Goal: Information Seeking & Learning: Learn about a topic

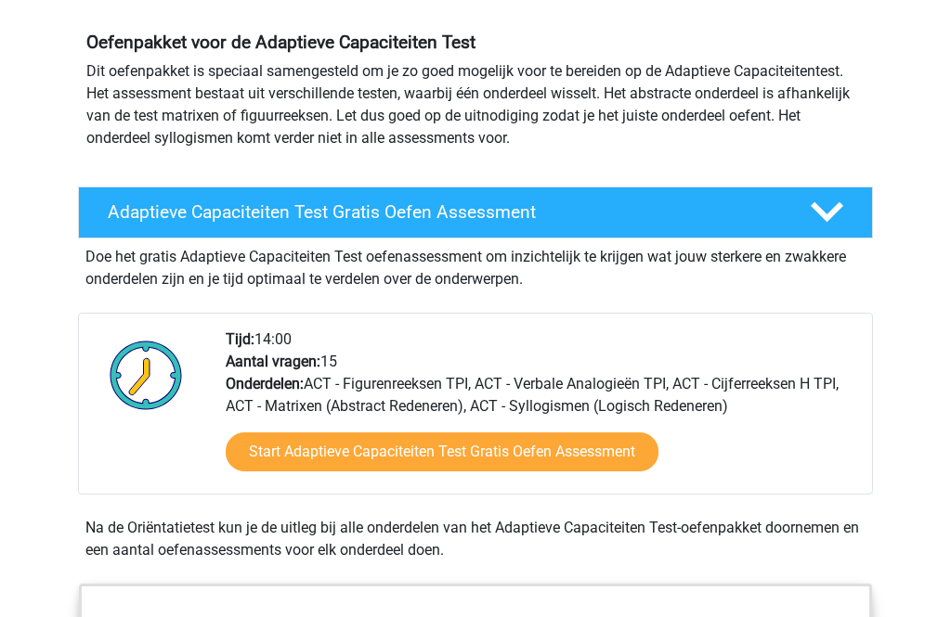
scroll to position [165, 0]
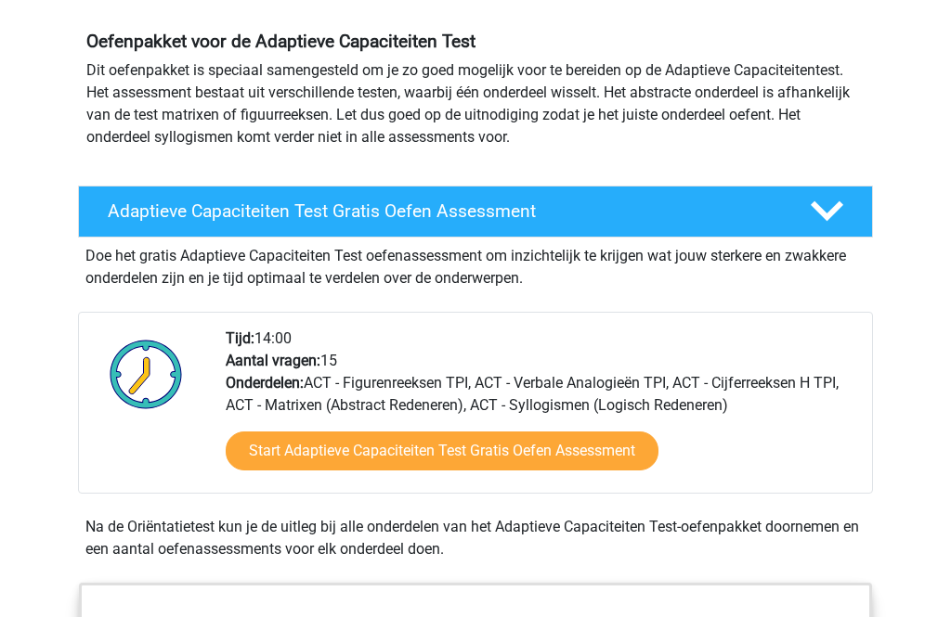
click at [625, 455] on link "Start Adaptieve Capaciteiten Test Gratis Oefen Assessment" at bounding box center [442, 451] width 433 height 39
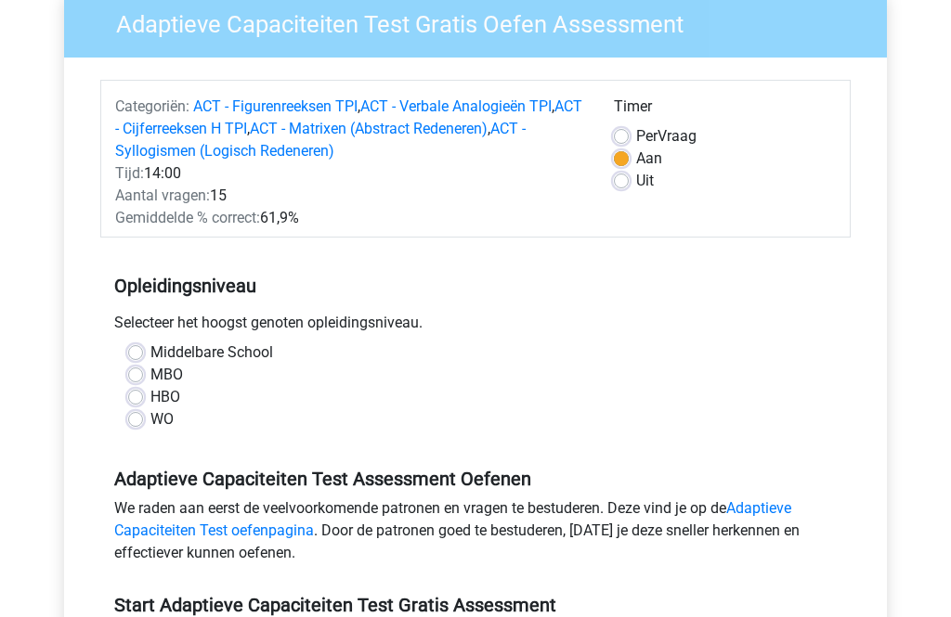
scroll to position [174, 0]
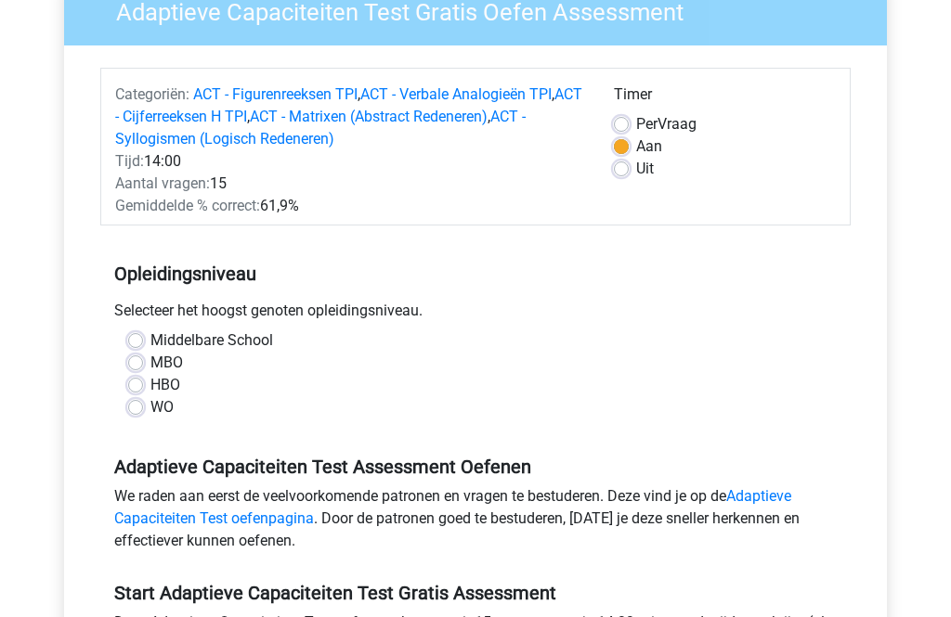
click at [150, 387] on label "HBO" at bounding box center [165, 385] width 30 height 22
click at [140, 387] on input "HBO" at bounding box center [135, 383] width 15 height 19
radio input "true"
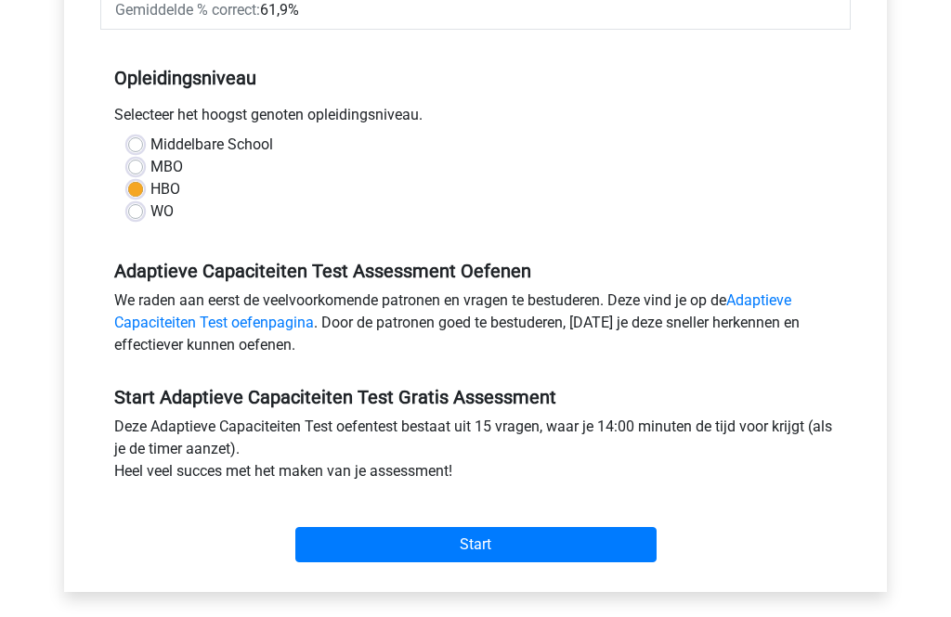
scroll to position [370, 0]
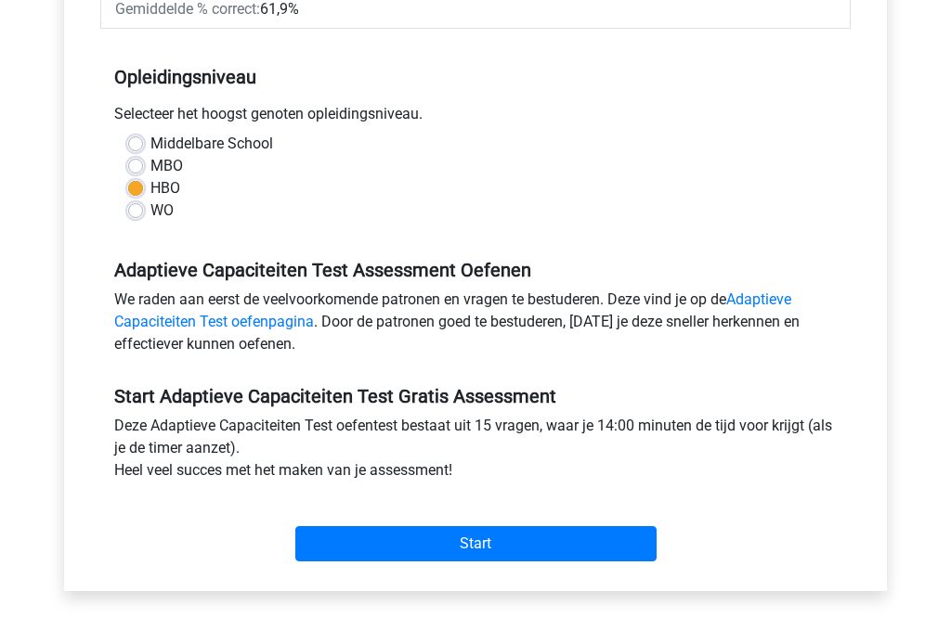
click at [603, 535] on input "Start" at bounding box center [475, 543] width 361 height 35
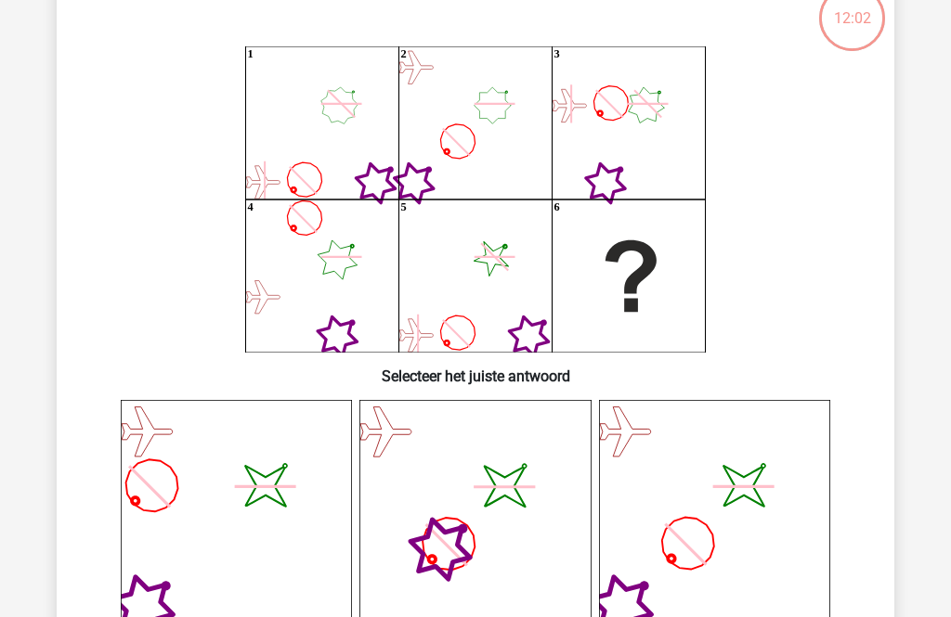
scroll to position [123, 0]
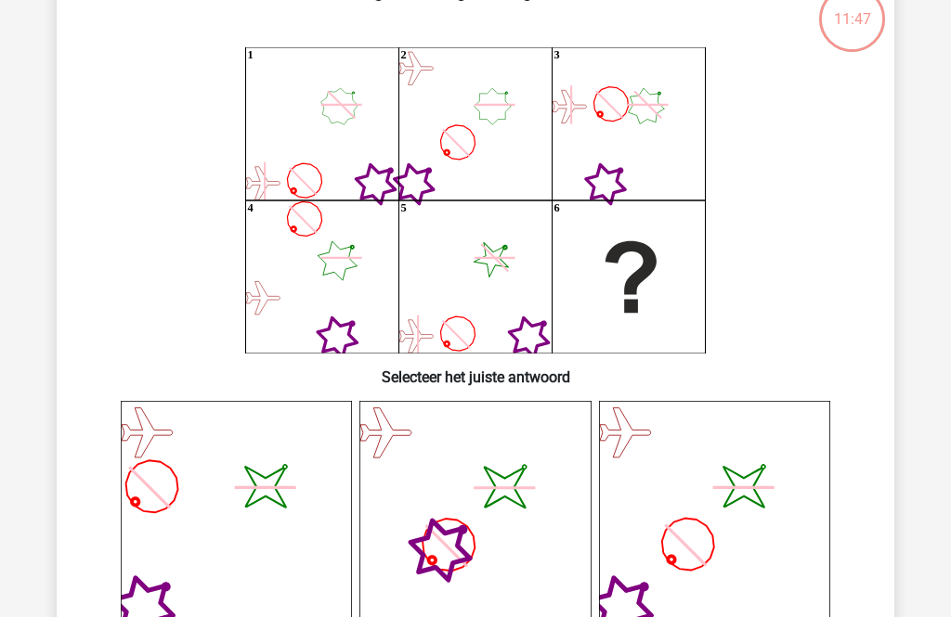
click at [828, 278] on icon "1 2 3 4 5 6" at bounding box center [475, 200] width 748 height 306
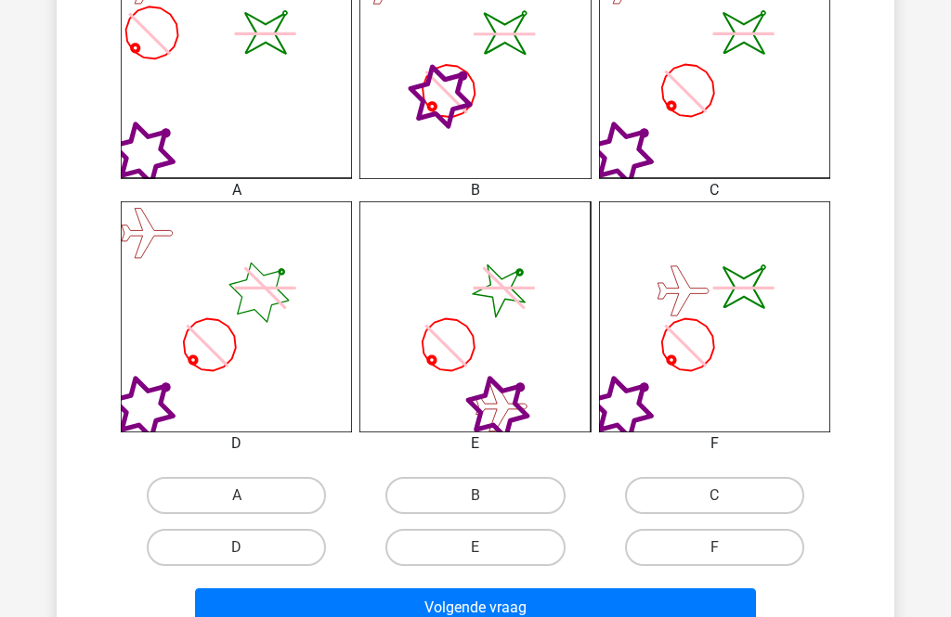
scroll to position [590, 0]
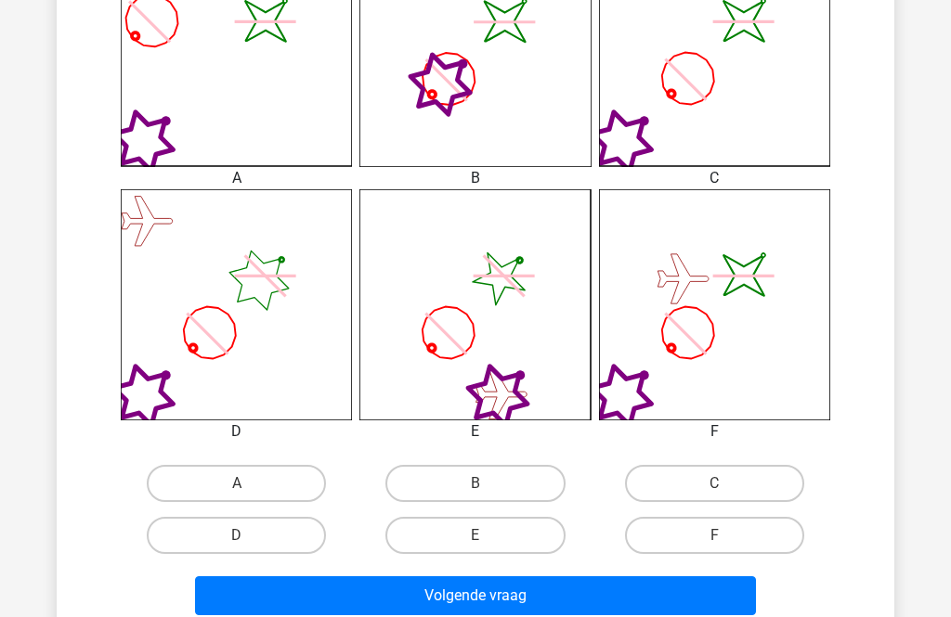
click at [757, 535] on label "F" at bounding box center [714, 535] width 179 height 37
click at [726, 536] on input "F" at bounding box center [720, 542] width 12 height 12
radio input "true"
click at [701, 601] on button "Volgende vraag" at bounding box center [476, 596] width 562 height 39
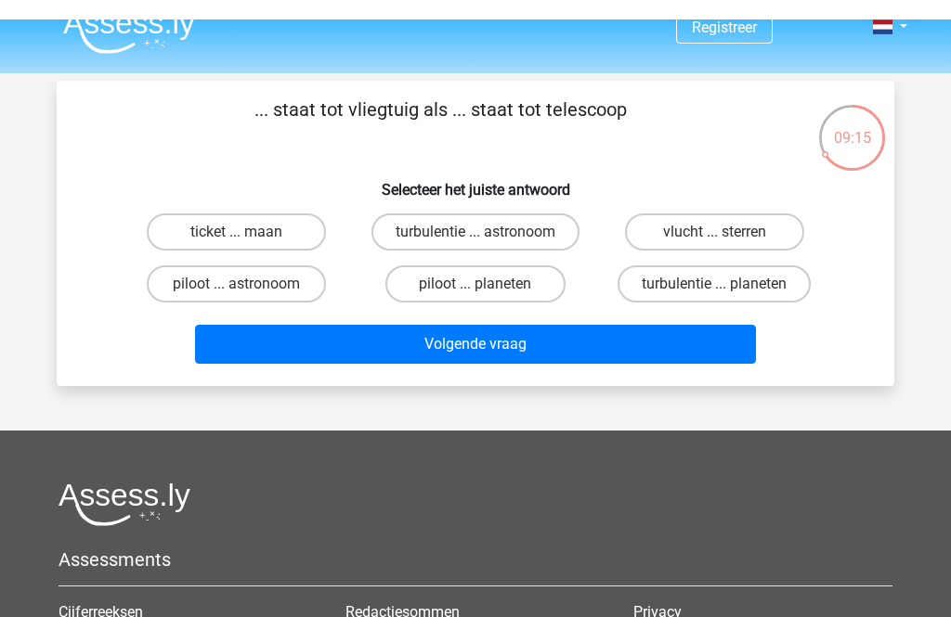
scroll to position [0, 0]
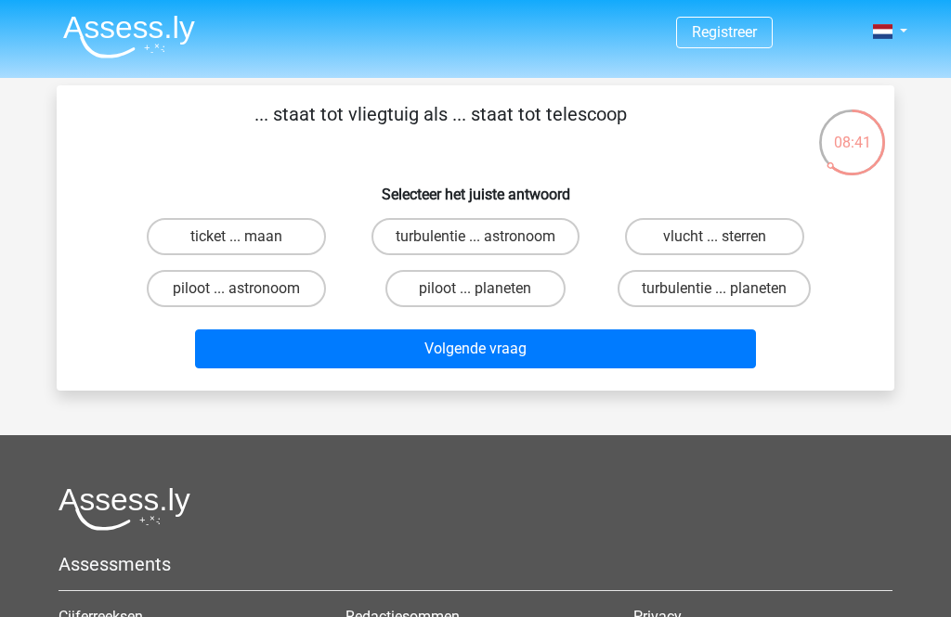
click at [759, 230] on label "vlucht ... sterren" at bounding box center [714, 236] width 179 height 37
click at [726, 237] on input "vlucht ... sterren" at bounding box center [720, 243] width 12 height 12
radio input "true"
click at [710, 346] on button "Volgende vraag" at bounding box center [476, 349] width 562 height 39
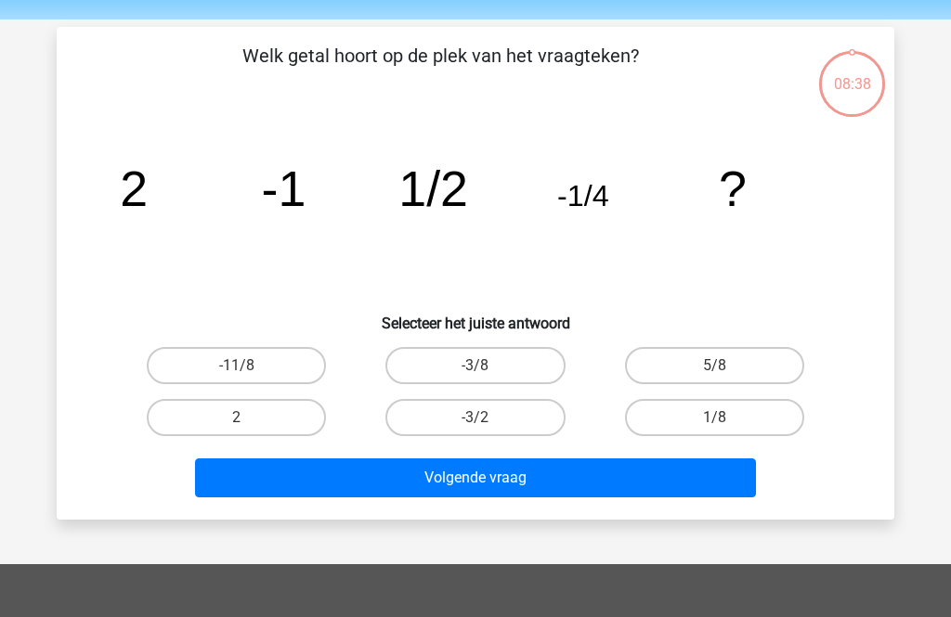
scroll to position [85, 0]
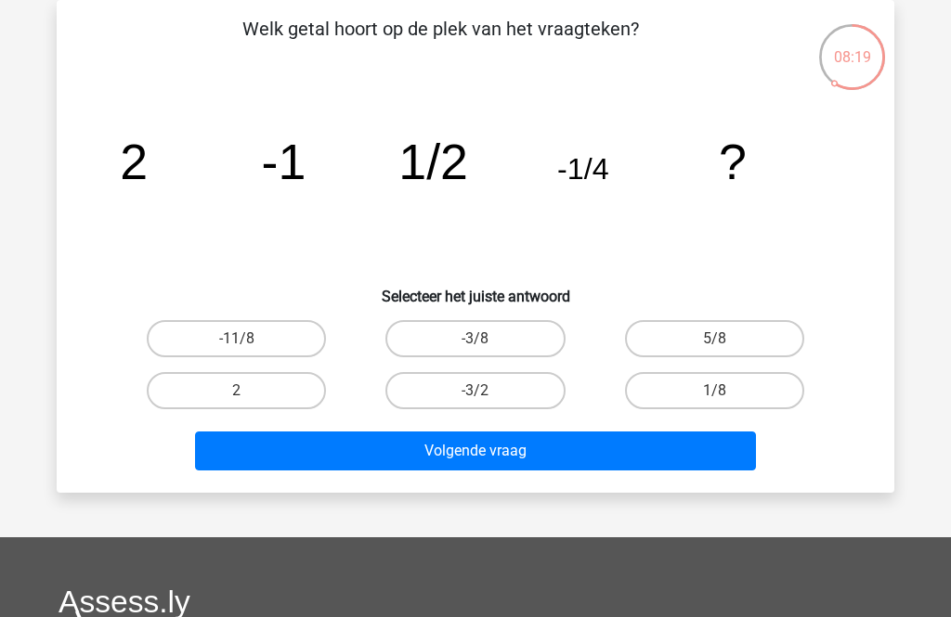
click at [763, 392] on label "1/8" at bounding box center [714, 390] width 179 height 37
click at [726, 392] on input "1/8" at bounding box center [720, 397] width 12 height 12
radio input "true"
click at [714, 450] on button "Volgende vraag" at bounding box center [476, 451] width 562 height 39
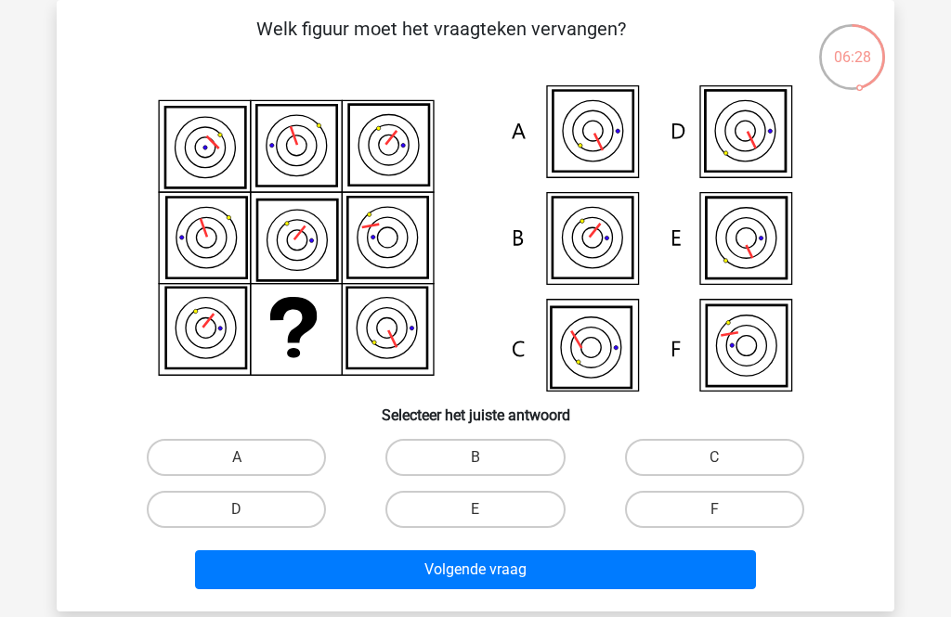
scroll to position [84, 0]
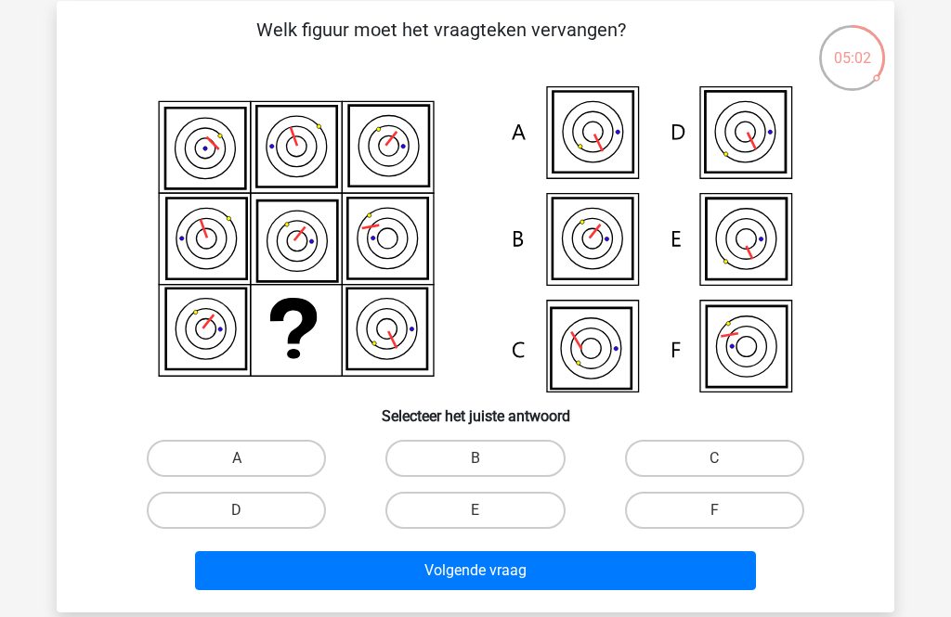
click at [681, 579] on button "Volgende vraag" at bounding box center [476, 570] width 562 height 39
click at [677, 564] on button "Volgende vraag" at bounding box center [476, 570] width 562 height 39
click at [750, 346] on icon at bounding box center [747, 346] width 80 height 81
click at [769, 513] on label "F" at bounding box center [714, 510] width 179 height 37
click at [726, 513] on input "F" at bounding box center [720, 517] width 12 height 12
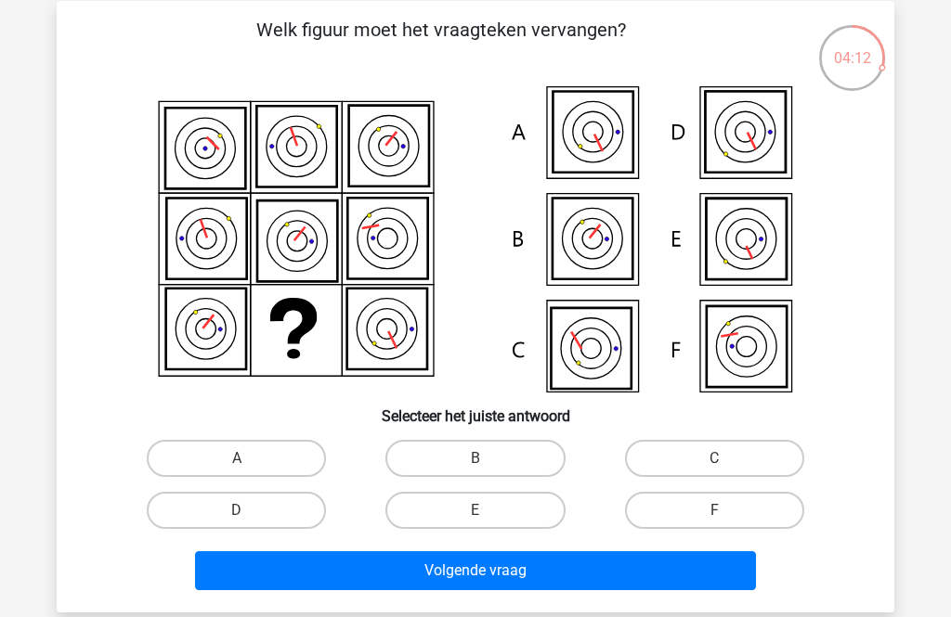
radio input "true"
click at [733, 572] on button "Volgende vraag" at bounding box center [476, 570] width 562 height 39
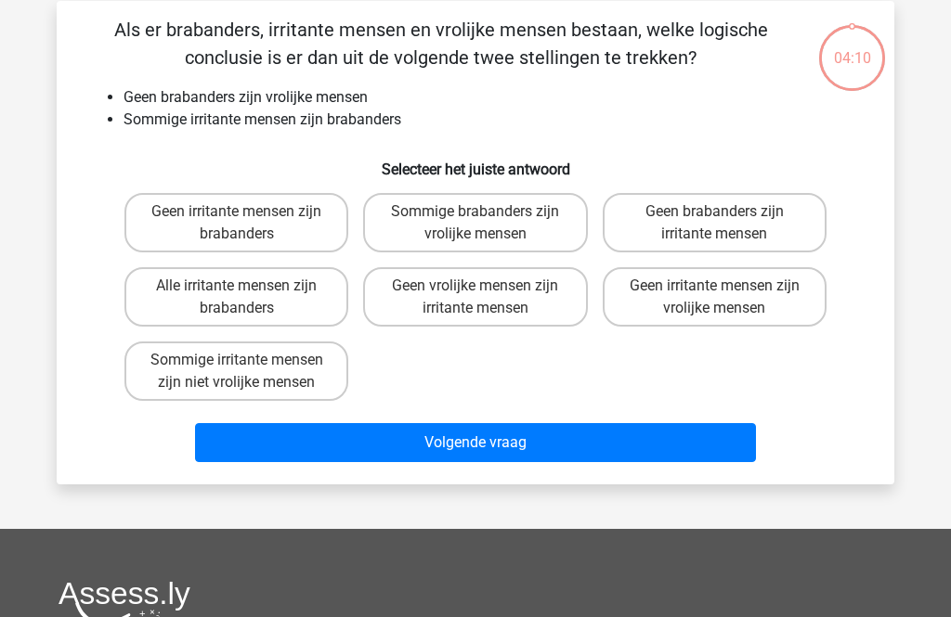
scroll to position [85, 0]
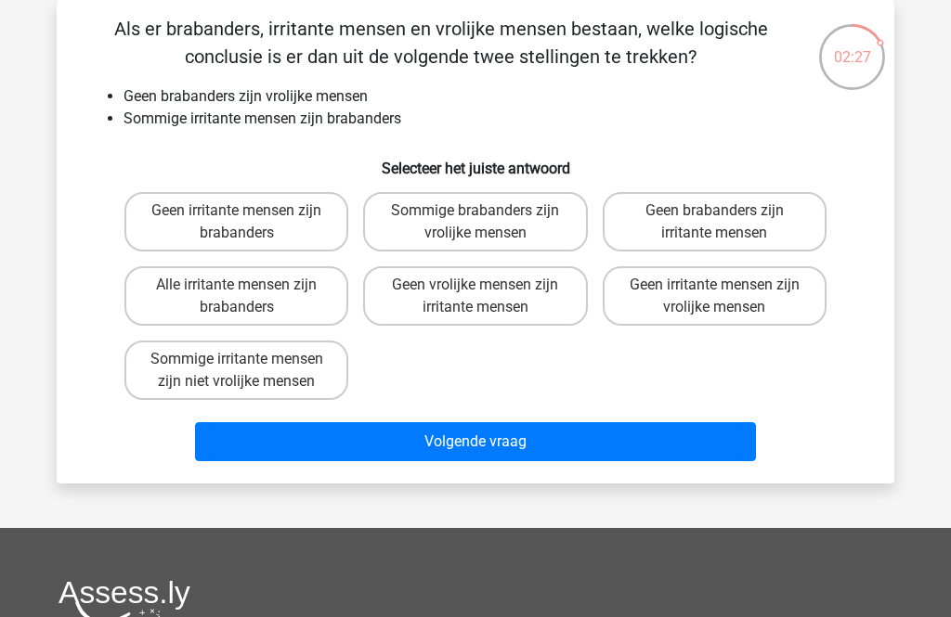
click at [173, 373] on label "Sommige irritante mensen zijn niet vrolijke mensen" at bounding box center [236, 370] width 224 height 59
click at [237, 371] on input "Sommige irritante mensen zijn niet vrolijke mensen" at bounding box center [243, 365] width 12 height 12
radio input "true"
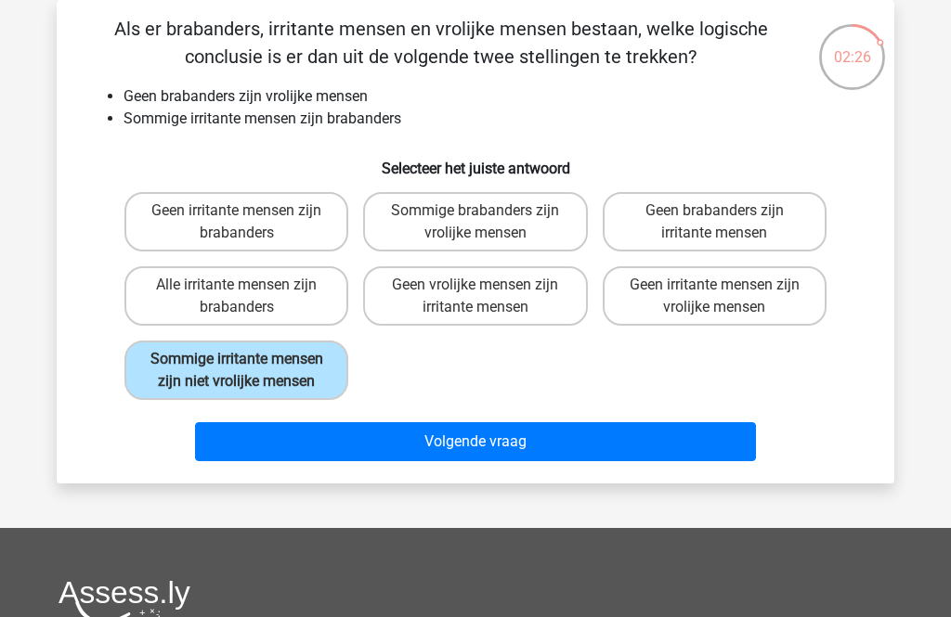
click at [701, 461] on button "Volgende vraag" at bounding box center [476, 441] width 562 height 39
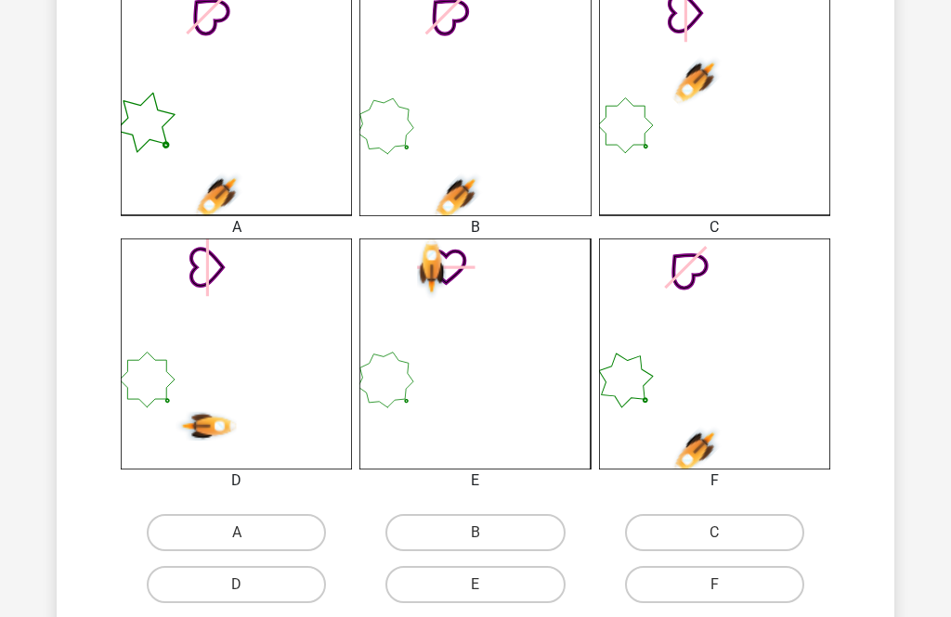
scroll to position [541, 0]
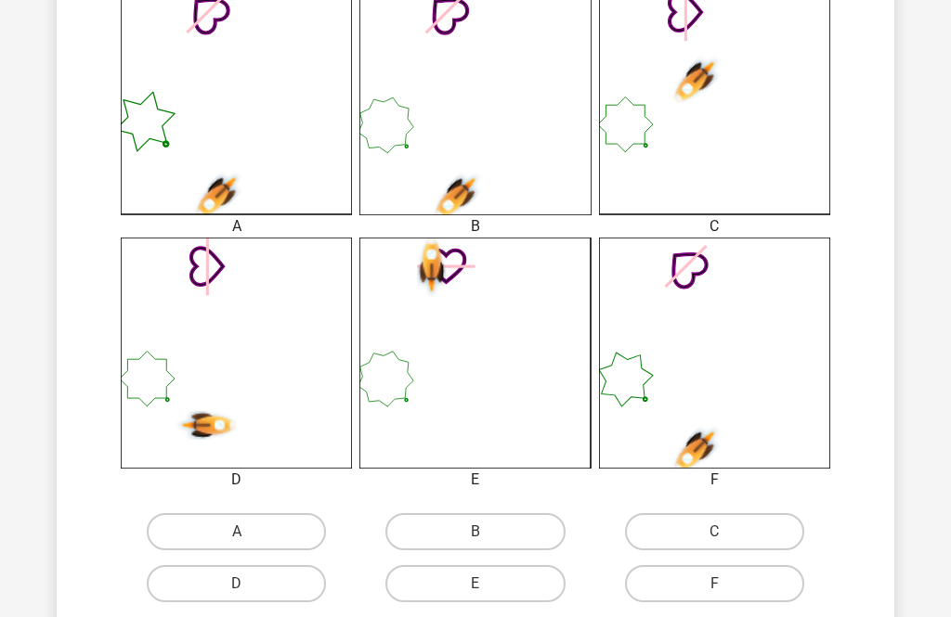
click at [778, 584] on label "F" at bounding box center [714, 583] width 179 height 37
click at [726, 584] on input "F" at bounding box center [720, 590] width 12 height 12
radio input "true"
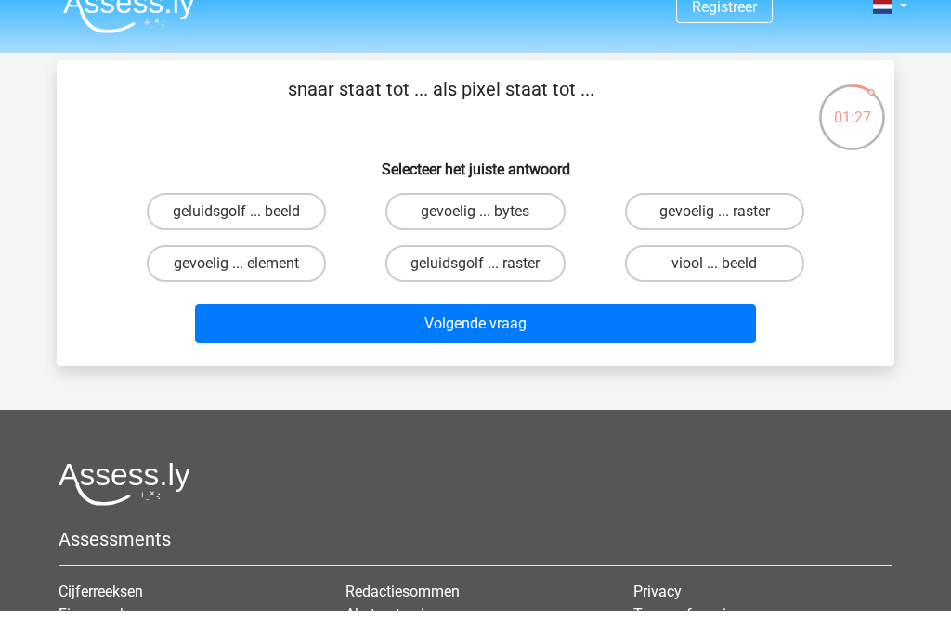
scroll to position [0, 0]
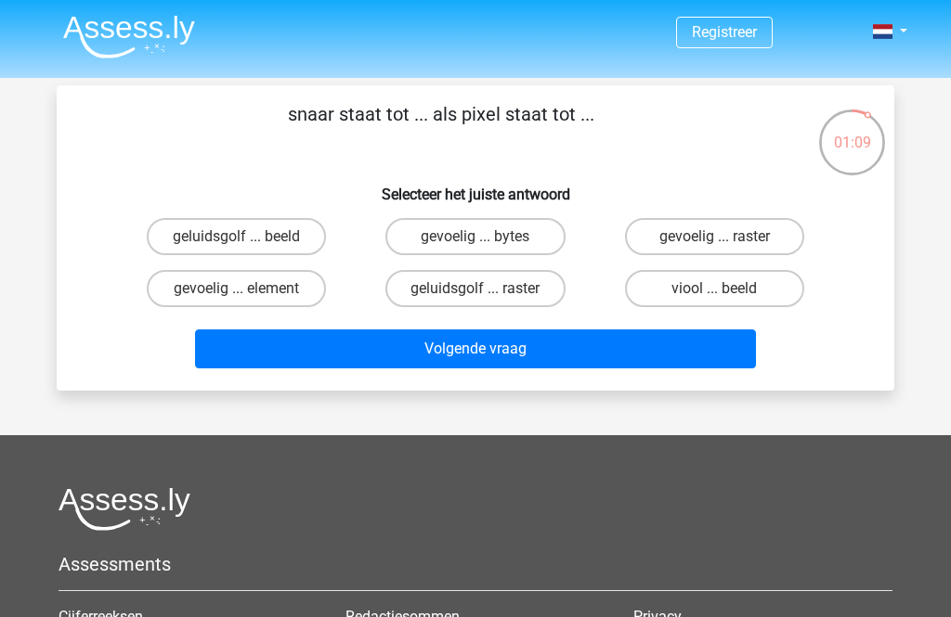
click at [773, 287] on label "viool ... beeld" at bounding box center [714, 288] width 179 height 37
click at [726, 289] on input "viool ... beeld" at bounding box center [720, 295] width 12 height 12
radio input "true"
click at [724, 360] on button "Volgende vraag" at bounding box center [476, 349] width 562 height 39
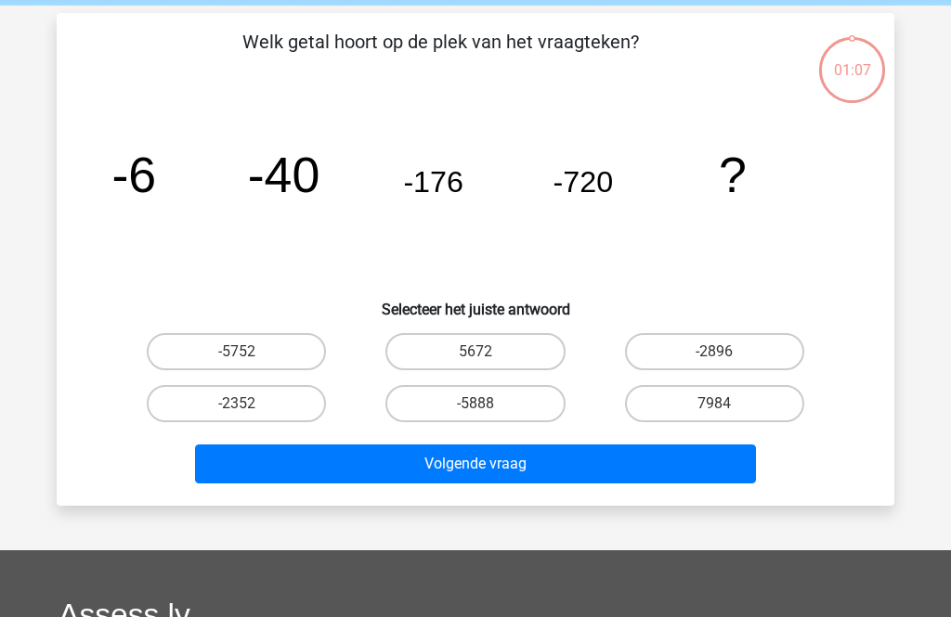
scroll to position [85, 0]
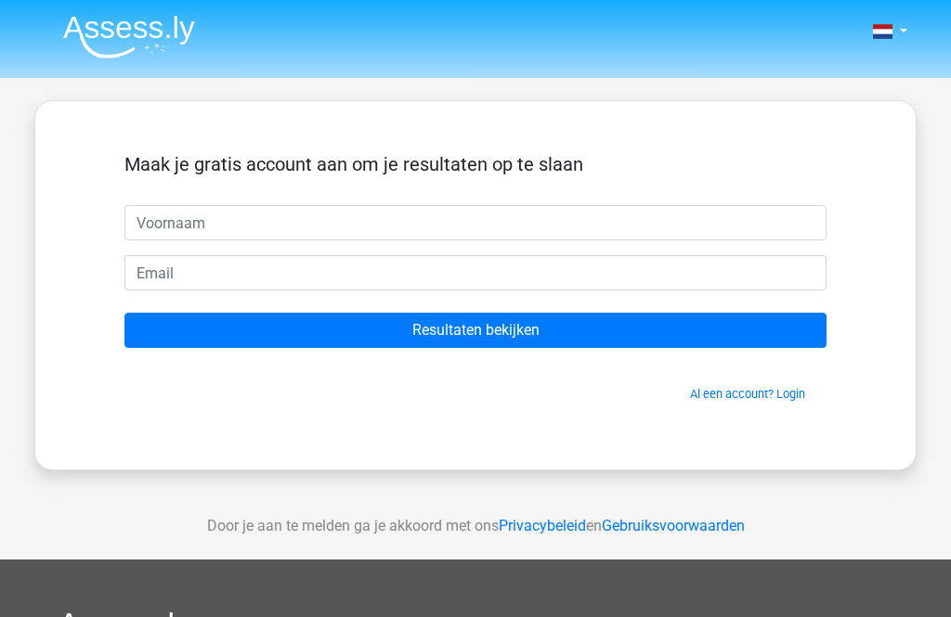
scroll to position [85, 0]
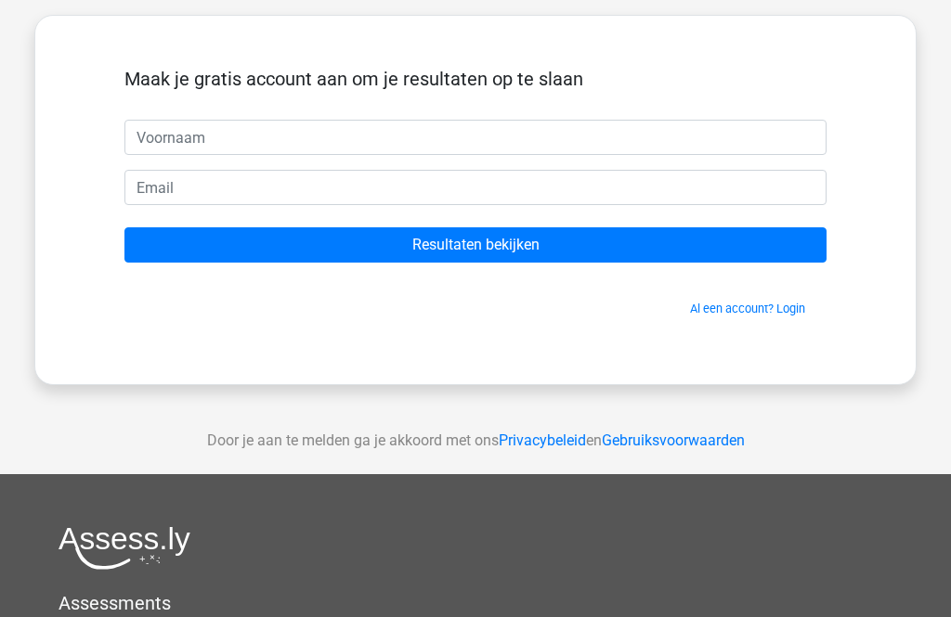
click at [754, 247] on input "Resultaten bekijken" at bounding box center [475, 244] width 702 height 35
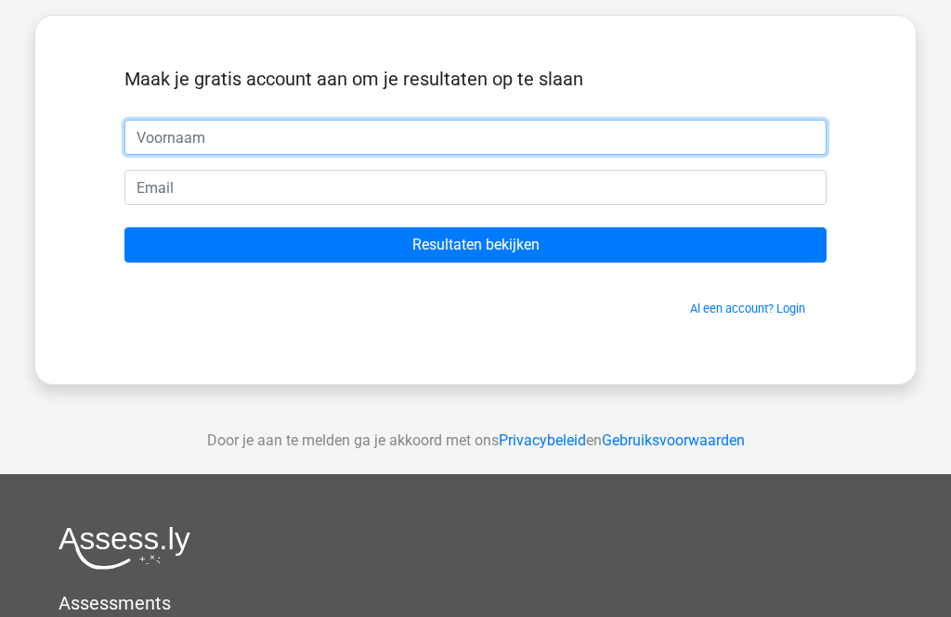
click at [198, 126] on input "text" at bounding box center [475, 137] width 702 height 35
type input "Jan"
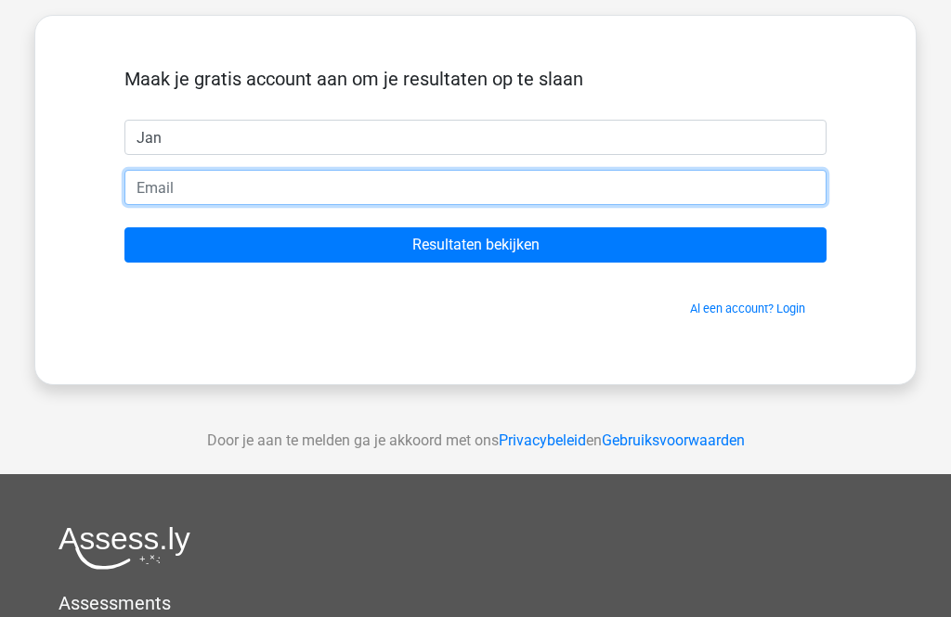
click at [187, 179] on input "email" at bounding box center [475, 187] width 702 height 35
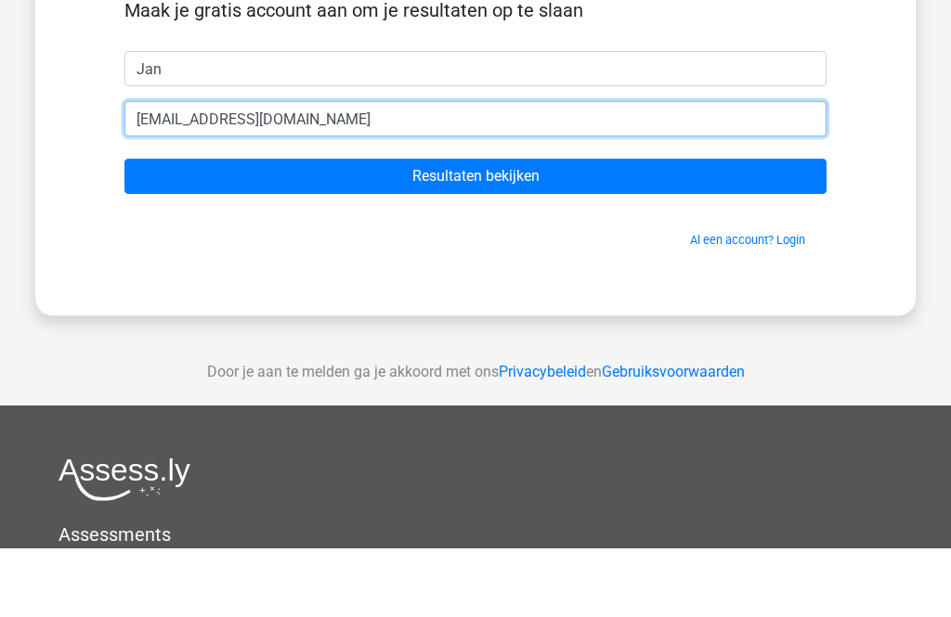
type input "huzinkchiel72@gmail.com"
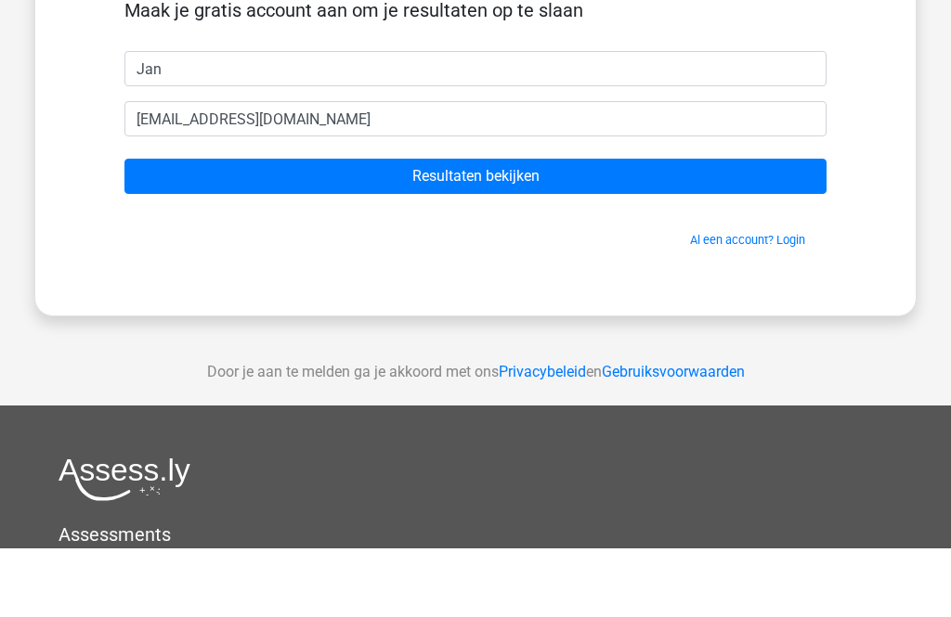
click at [765, 227] on input "Resultaten bekijken" at bounding box center [475, 244] width 702 height 35
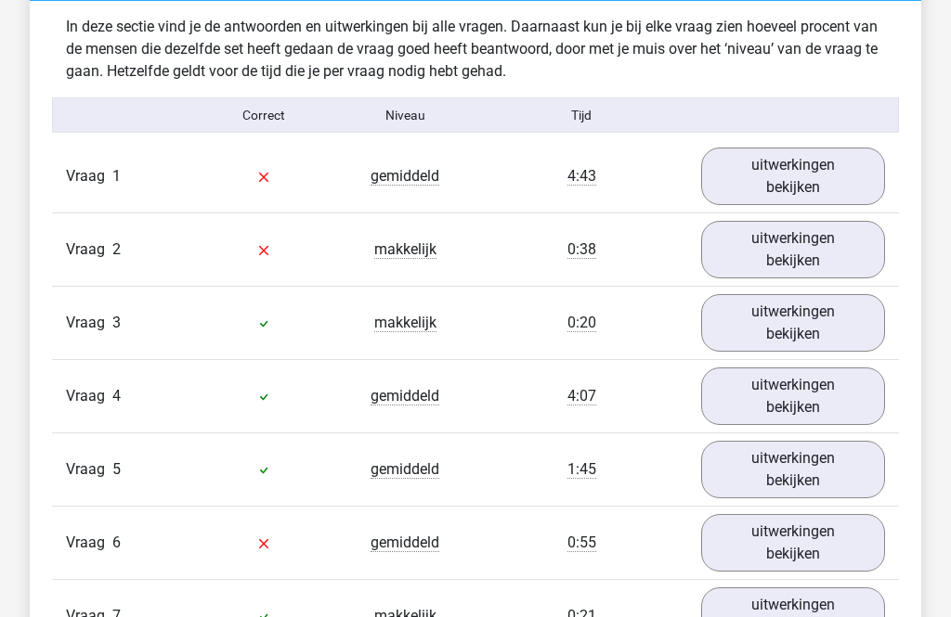
scroll to position [2037, 0]
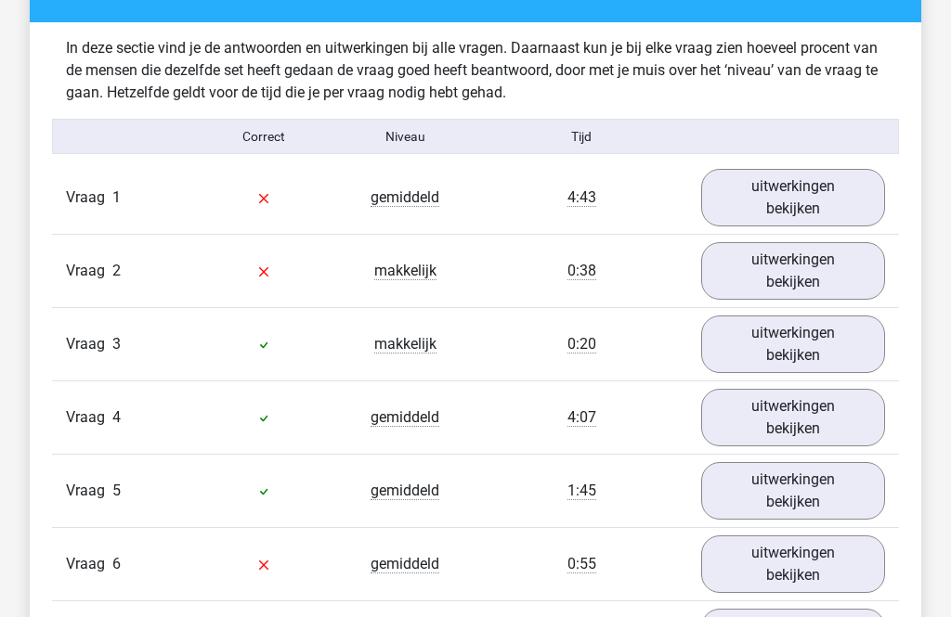
click at [835, 193] on link "uitwerkingen bekijken" at bounding box center [793, 198] width 184 height 58
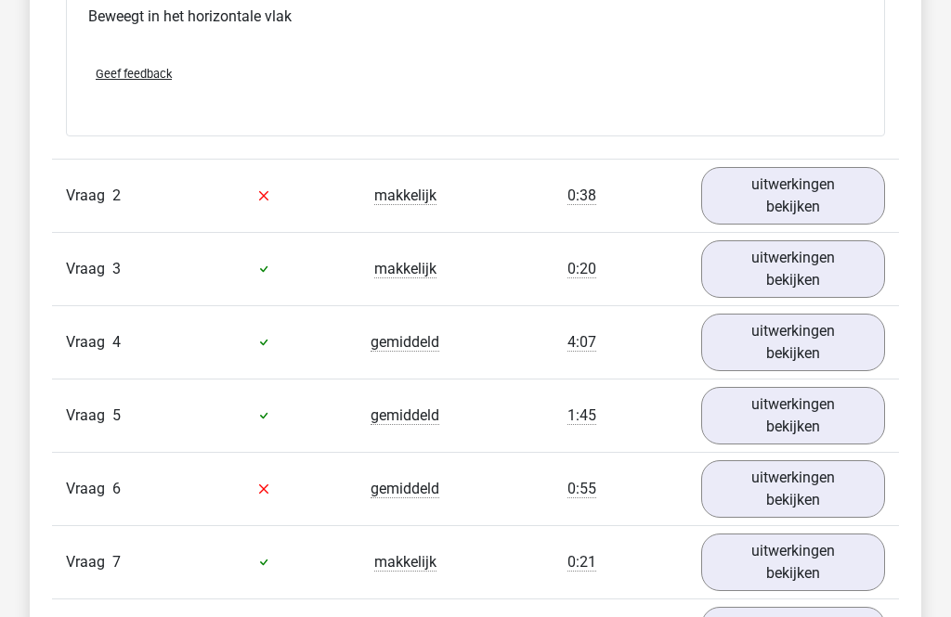
scroll to position [3668, 0]
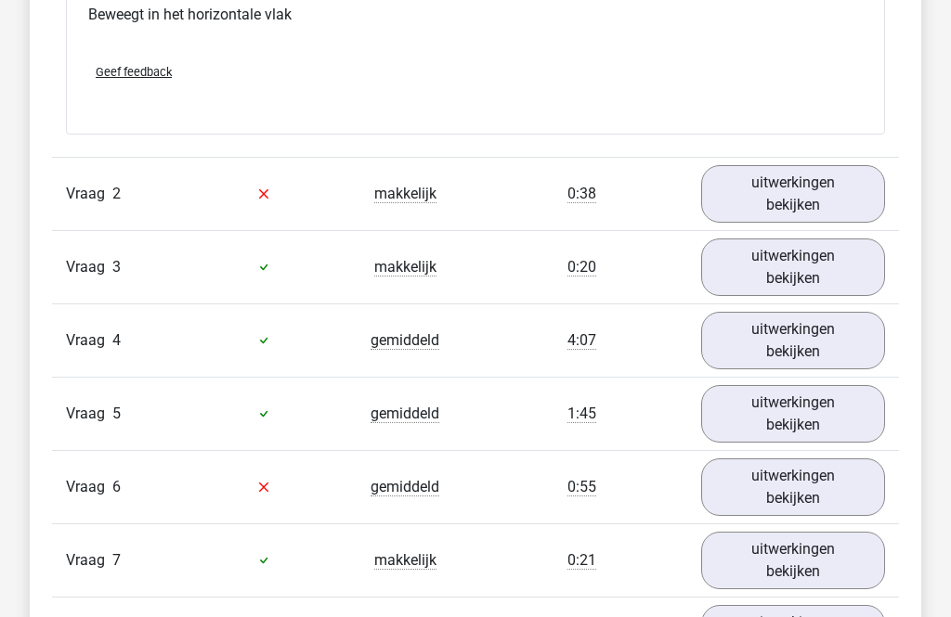
click at [848, 334] on link "uitwerkingen bekijken" at bounding box center [793, 342] width 184 height 58
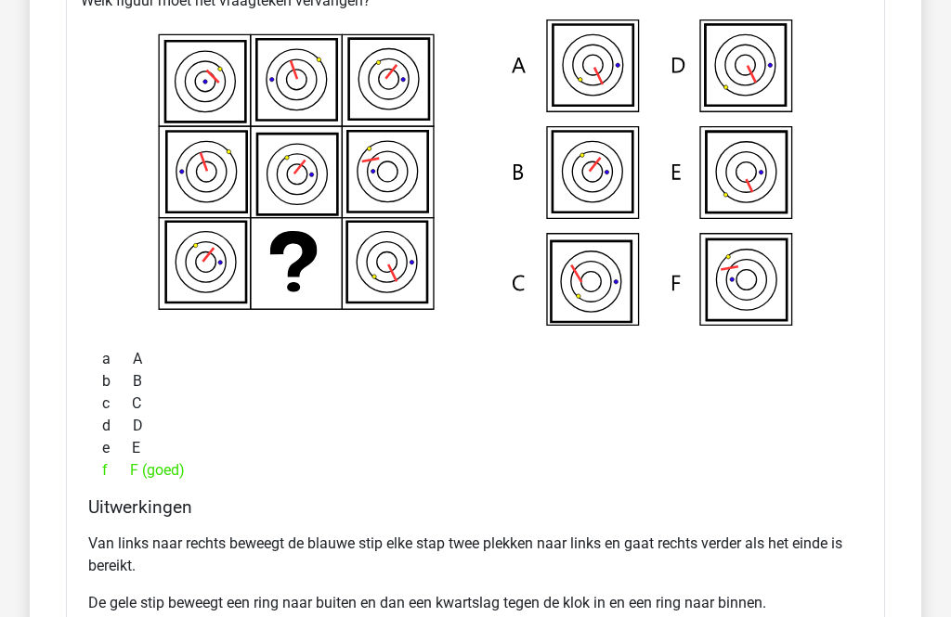
scroll to position [4023, 0]
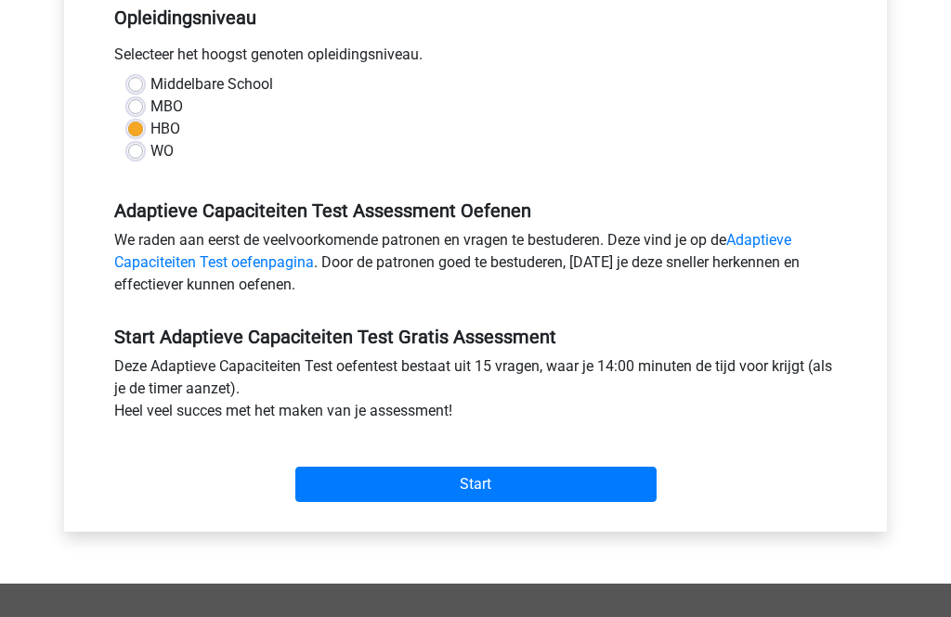
scroll to position [430, 0]
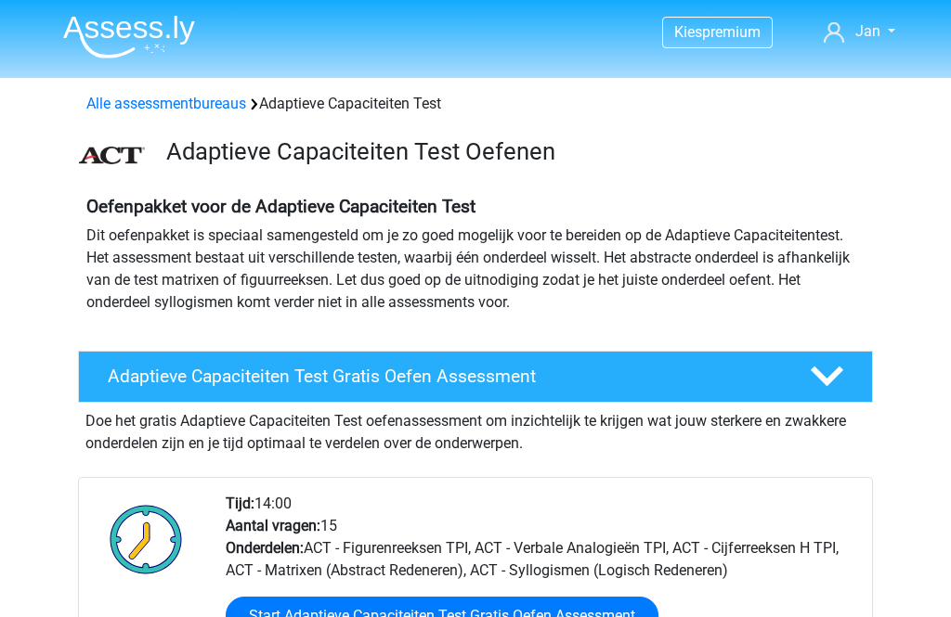
scroll to position [226, 0]
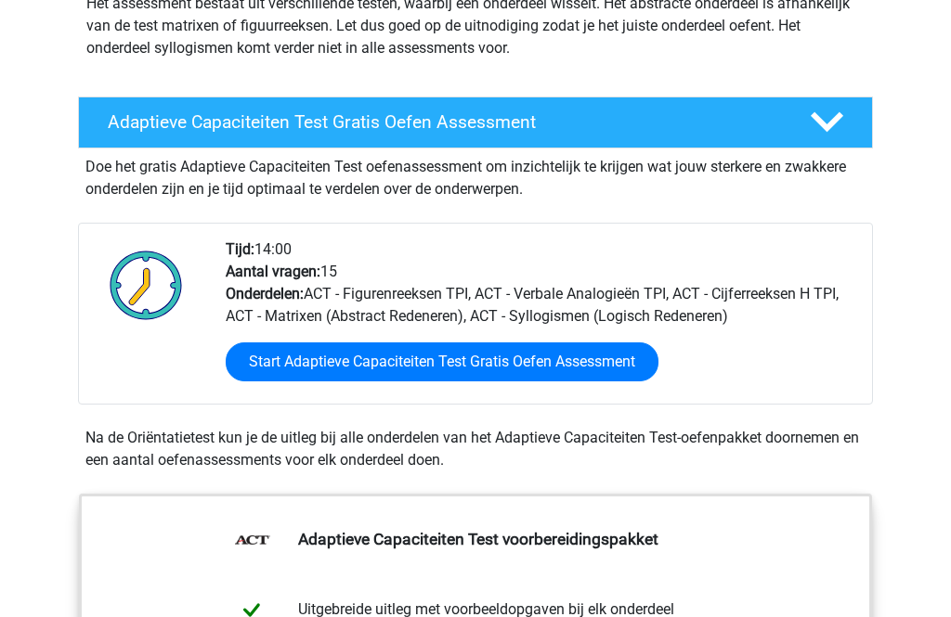
scroll to position [261, 0]
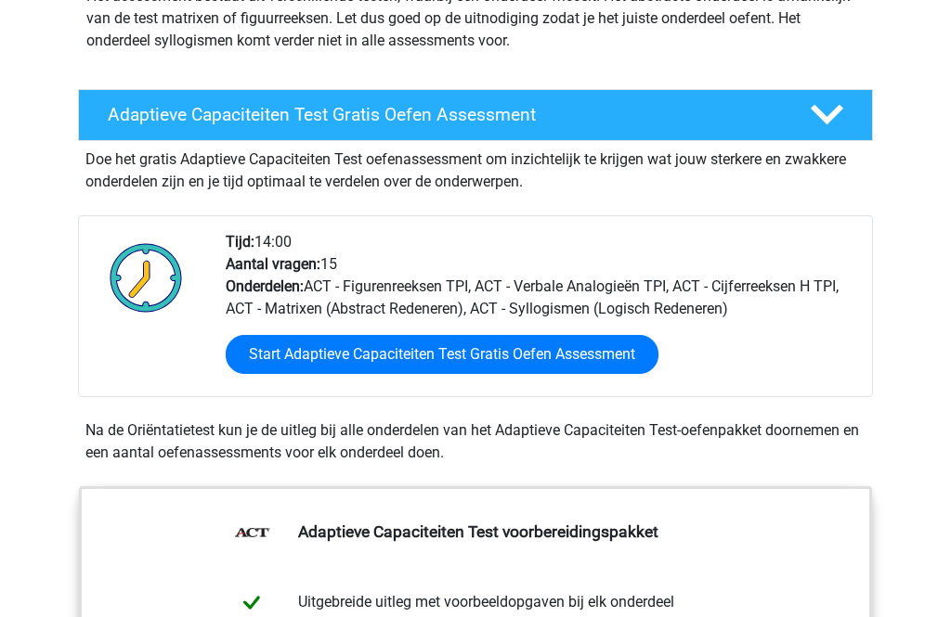
click at [862, 383] on div "Tijd: 14:00 Aantal vragen: 15 Onderdelen: ACT - Figurenreeksen TPI, ACT - Verba…" at bounding box center [541, 314] width 659 height 165
click at [280, 357] on link "Start Adaptieve Capaciteiten Test Gratis Oefen Assessment" at bounding box center [442, 355] width 433 height 39
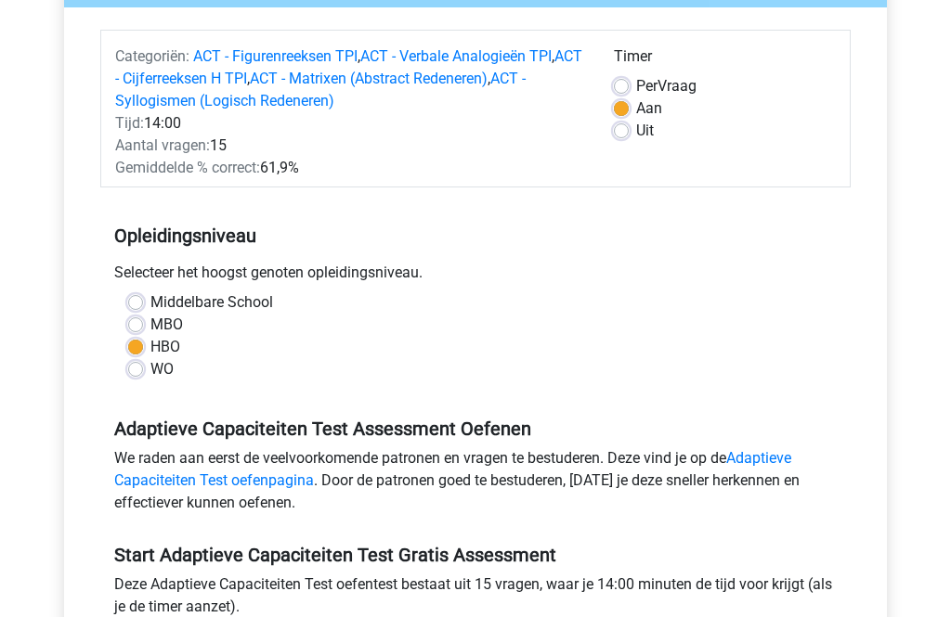
scroll to position [215, 0]
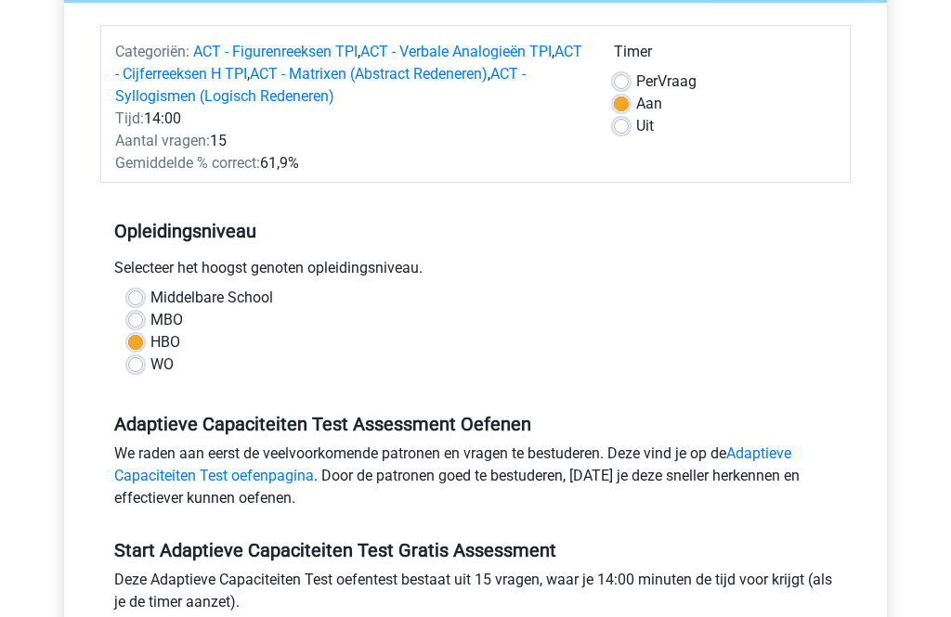
click at [150, 327] on label "MBO" at bounding box center [166, 321] width 32 height 22
click at [135, 327] on input "MBO" at bounding box center [135, 319] width 15 height 19
radio input "true"
click at [689, 79] on label "Per Vraag" at bounding box center [666, 82] width 60 height 22
click at [629, 79] on input "Per Vraag" at bounding box center [621, 80] width 15 height 19
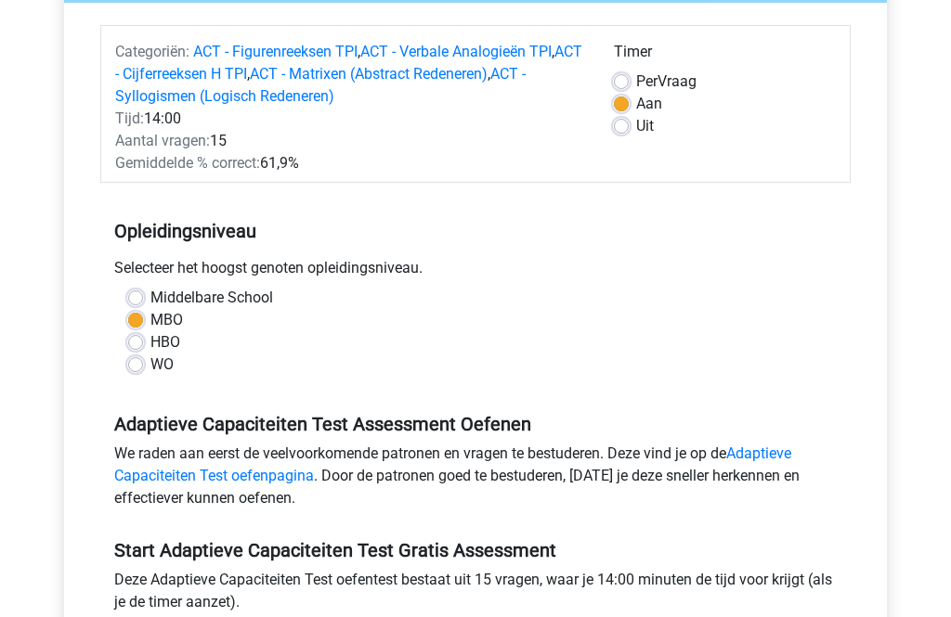
radio input "true"
click at [862, 372] on div "Categoriën: ACT - Figurenreeksen TPI , ACT - Verbale Analogieën TPI , ACT - Cij…" at bounding box center [475, 375] width 795 height 743
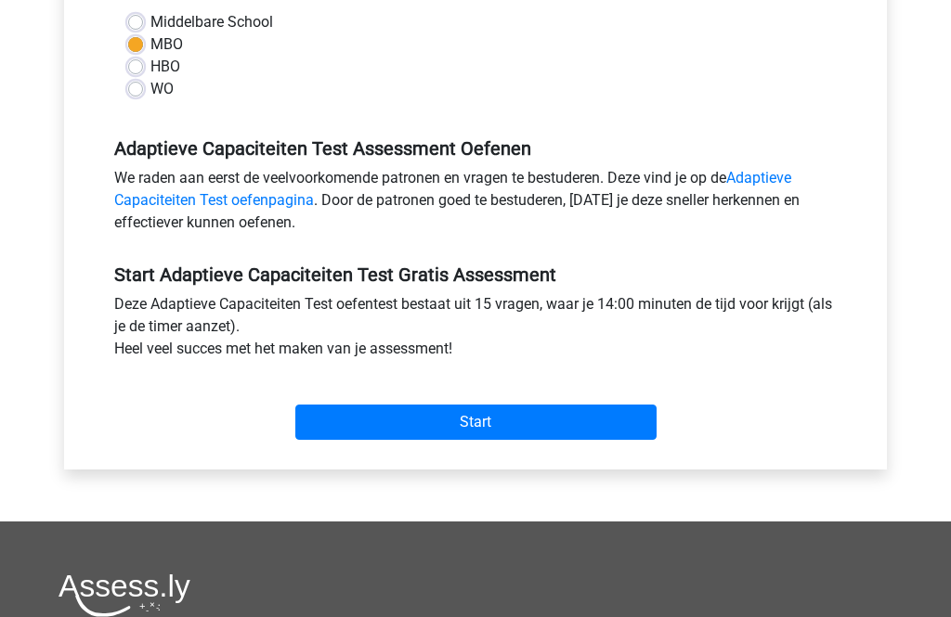
scroll to position [569, 0]
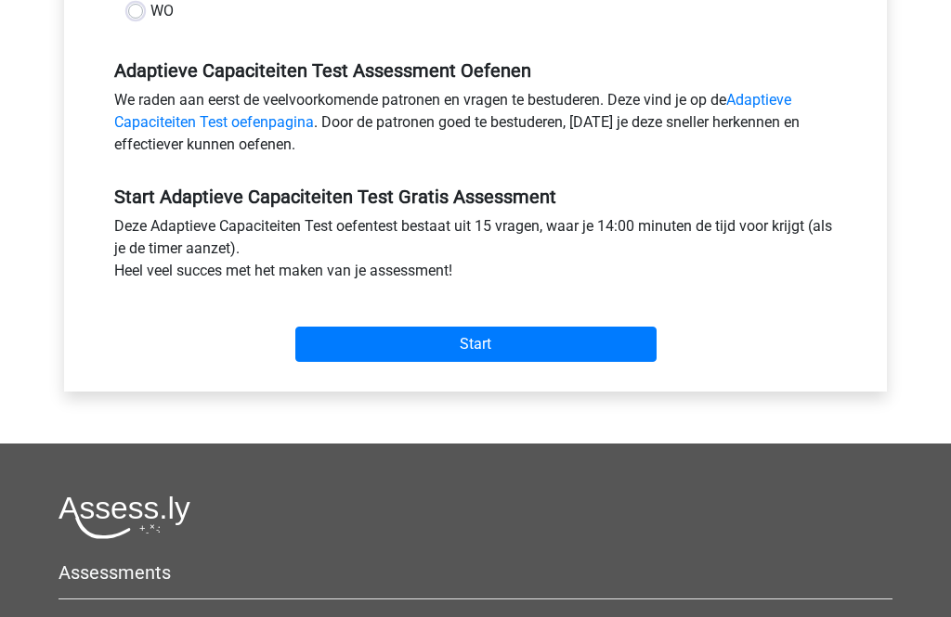
click at [356, 330] on input "Start" at bounding box center [475, 345] width 361 height 35
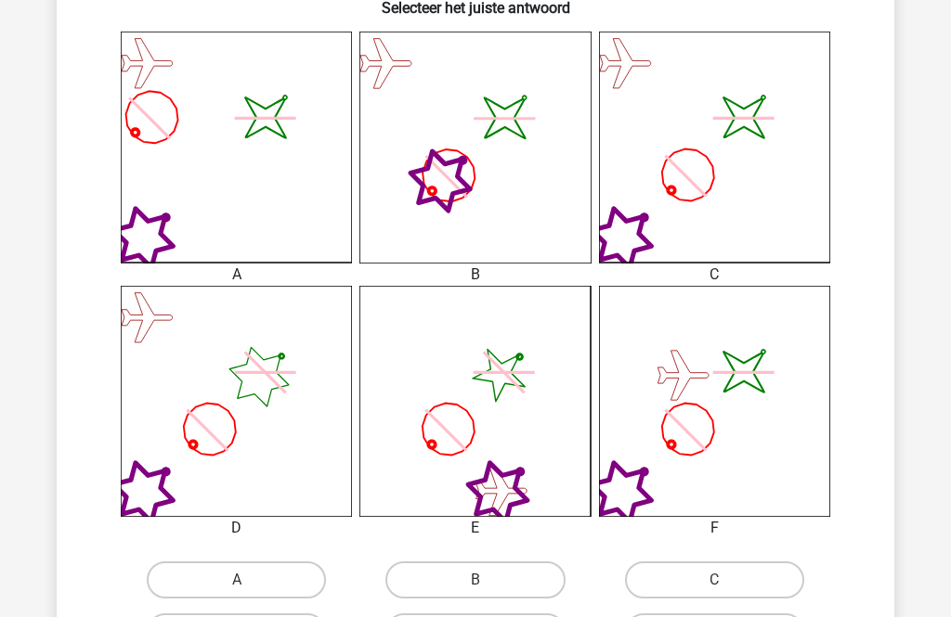
scroll to position [494, 0]
click at [780, 573] on label "C" at bounding box center [714, 579] width 179 height 37
click at [726, 579] on input "C" at bounding box center [720, 585] width 12 height 12
radio input "true"
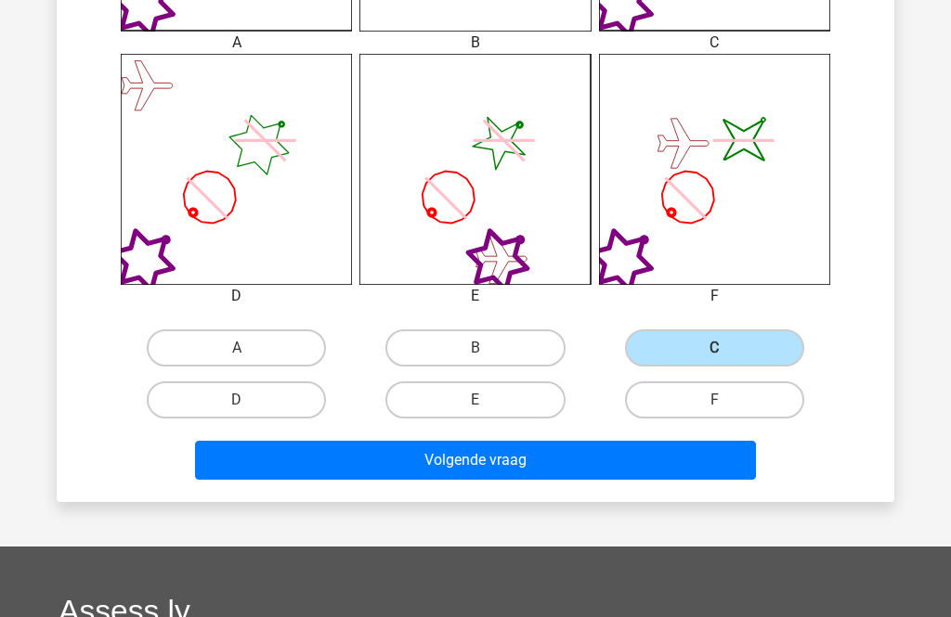
scroll to position [725, 0]
click at [238, 445] on button "Volgende vraag" at bounding box center [476, 460] width 562 height 39
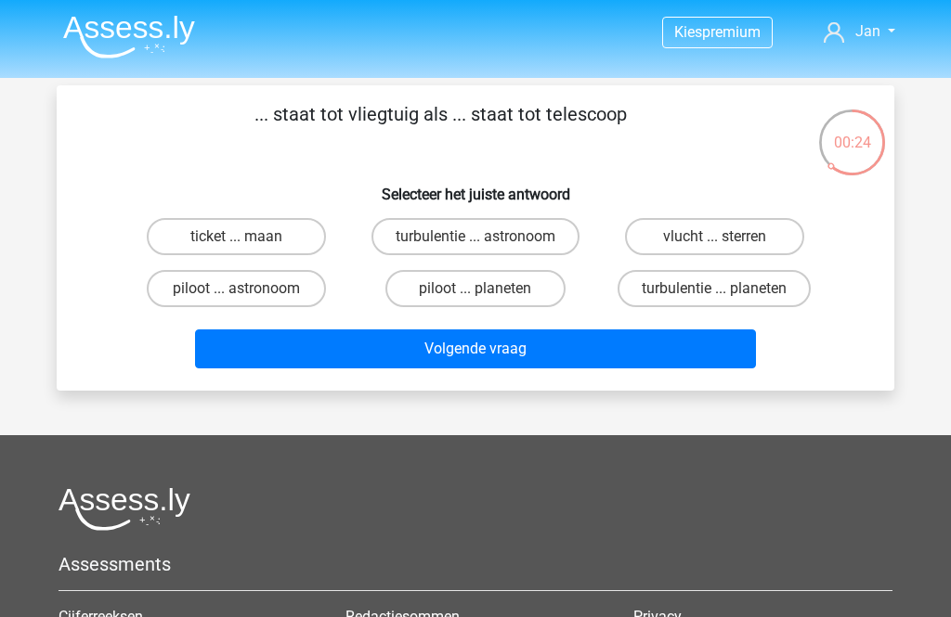
click at [211, 290] on label "piloot ... astronoom" at bounding box center [236, 288] width 179 height 37
click at [237, 290] on input "piloot ... astronoom" at bounding box center [243, 295] width 12 height 12
radio input "true"
click at [269, 343] on button "Volgende vraag" at bounding box center [476, 349] width 562 height 39
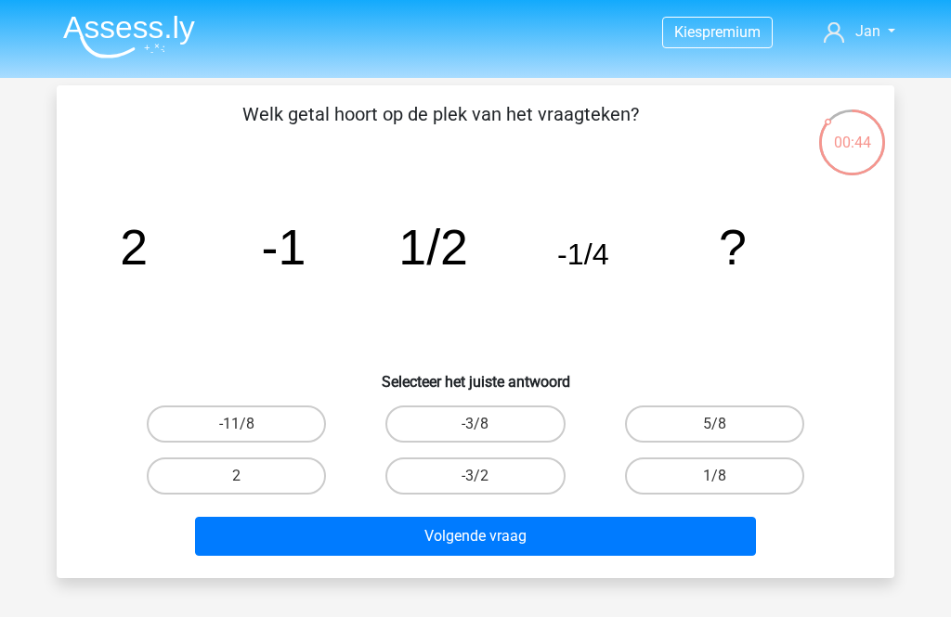
click at [793, 480] on label "1/8" at bounding box center [714, 476] width 179 height 37
click at [726, 480] on input "1/8" at bounding box center [720, 482] width 12 height 12
radio input "true"
click at [228, 532] on button "Volgende vraag" at bounding box center [476, 536] width 562 height 39
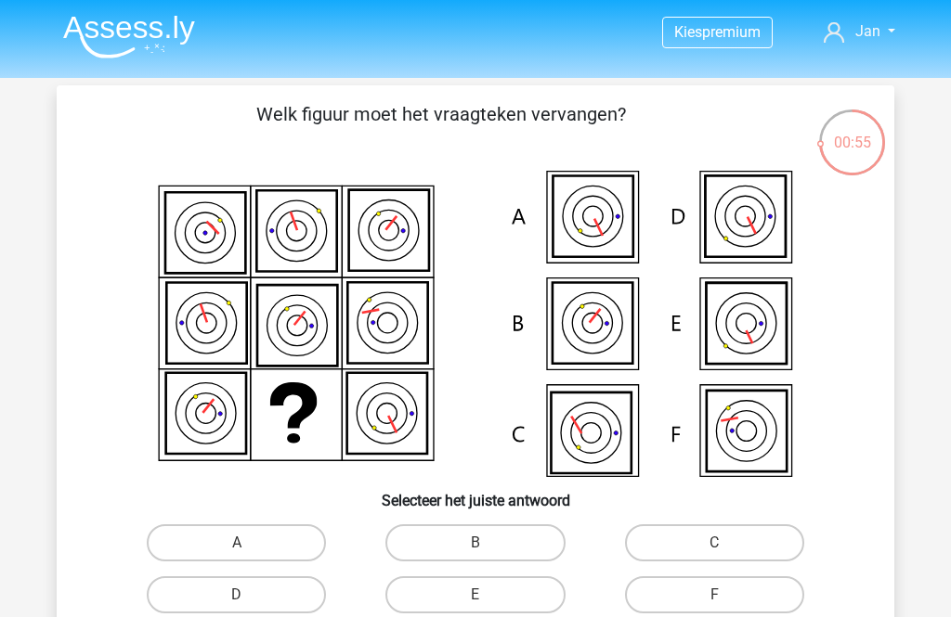
click at [751, 425] on icon at bounding box center [747, 431] width 80 height 81
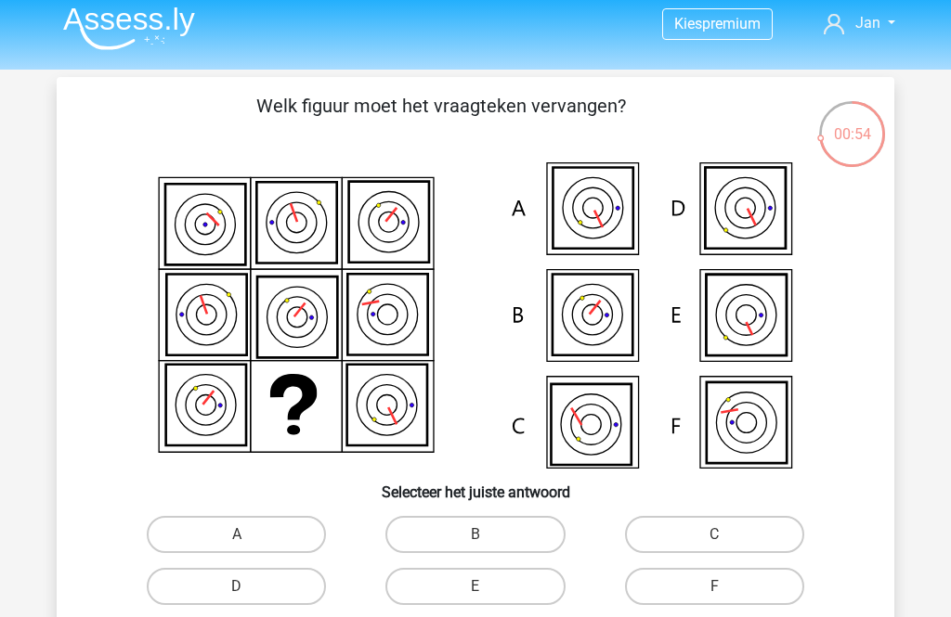
scroll to position [12, 0]
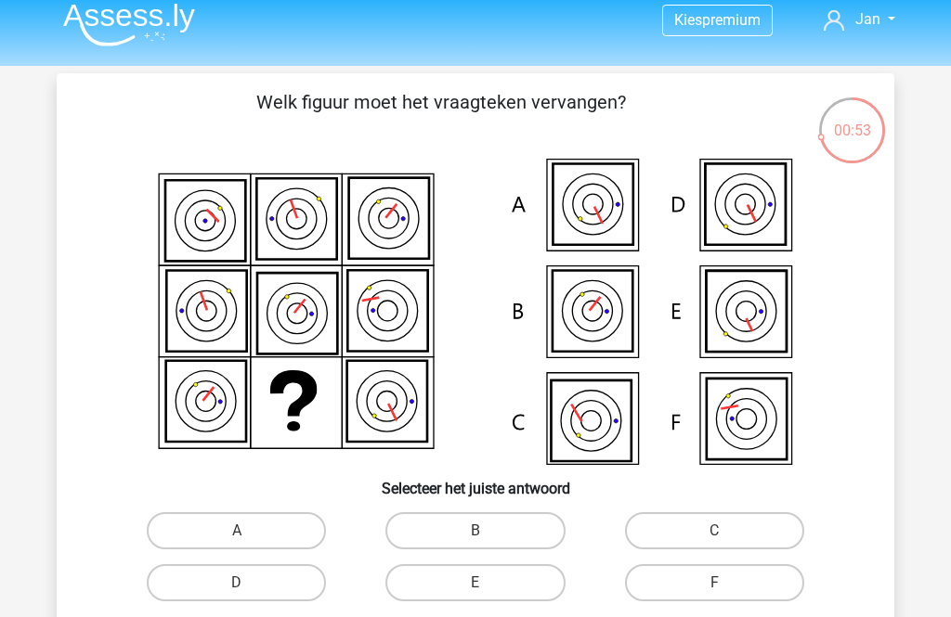
click at [687, 582] on label "F" at bounding box center [714, 582] width 179 height 37
click at [714, 583] on input "F" at bounding box center [720, 589] width 12 height 12
radio input "true"
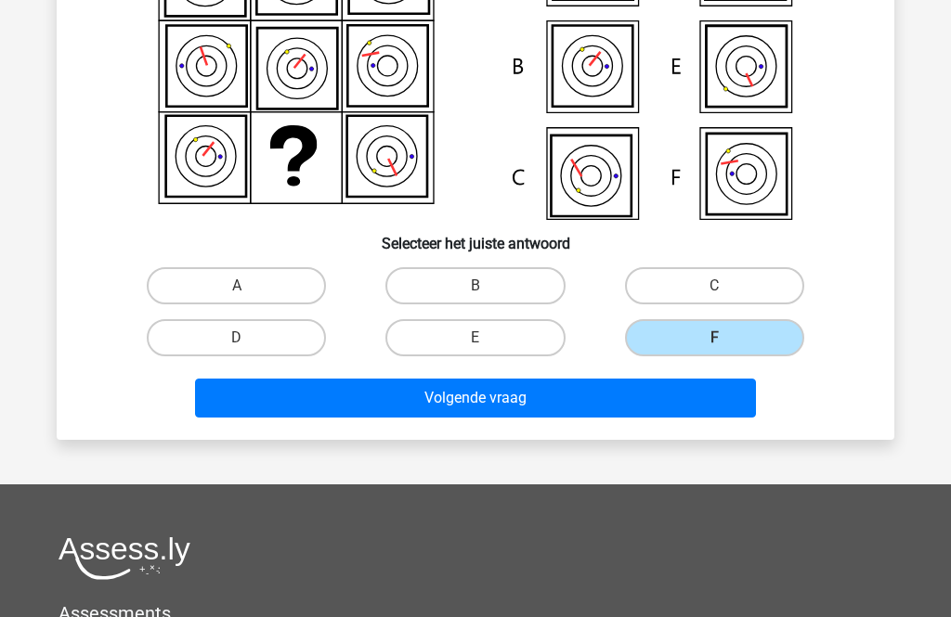
scroll to position [257, 0]
click at [284, 396] on button "Volgende vraag" at bounding box center [476, 398] width 562 height 39
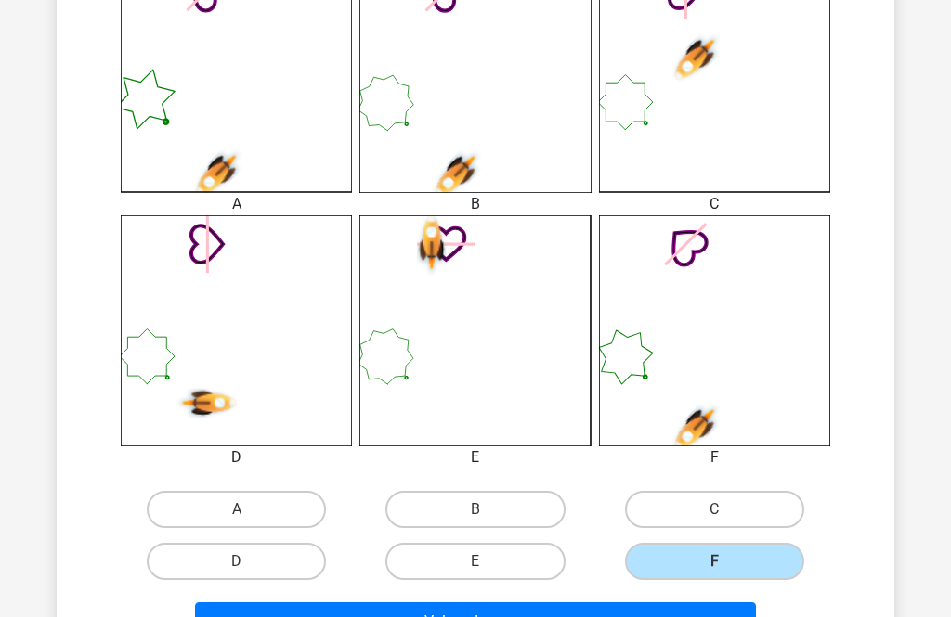
scroll to position [565, 0]
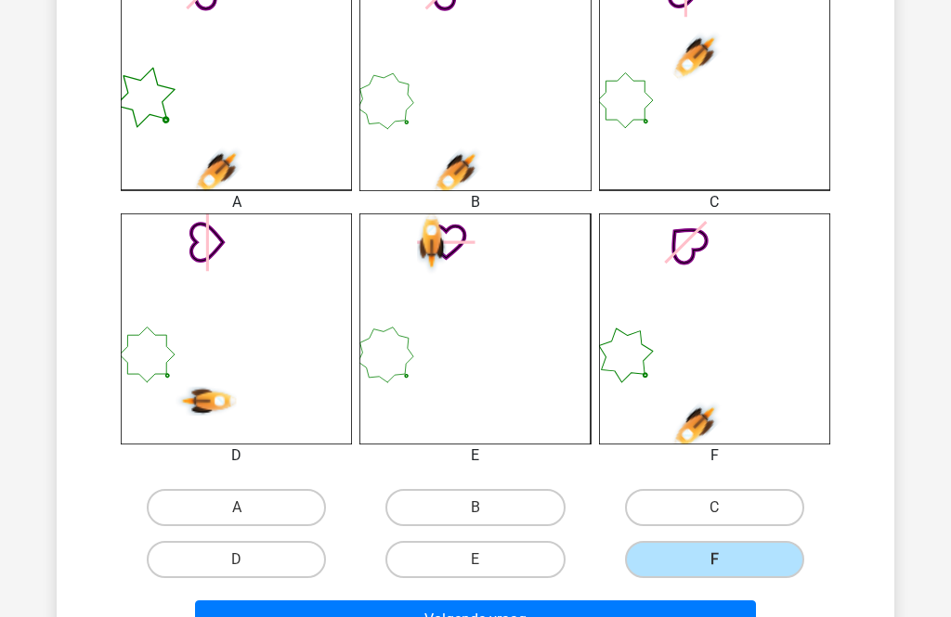
click at [443, 560] on label "E" at bounding box center [474, 559] width 179 height 37
click at [475, 560] on input "E" at bounding box center [481, 566] width 12 height 12
radio input "true"
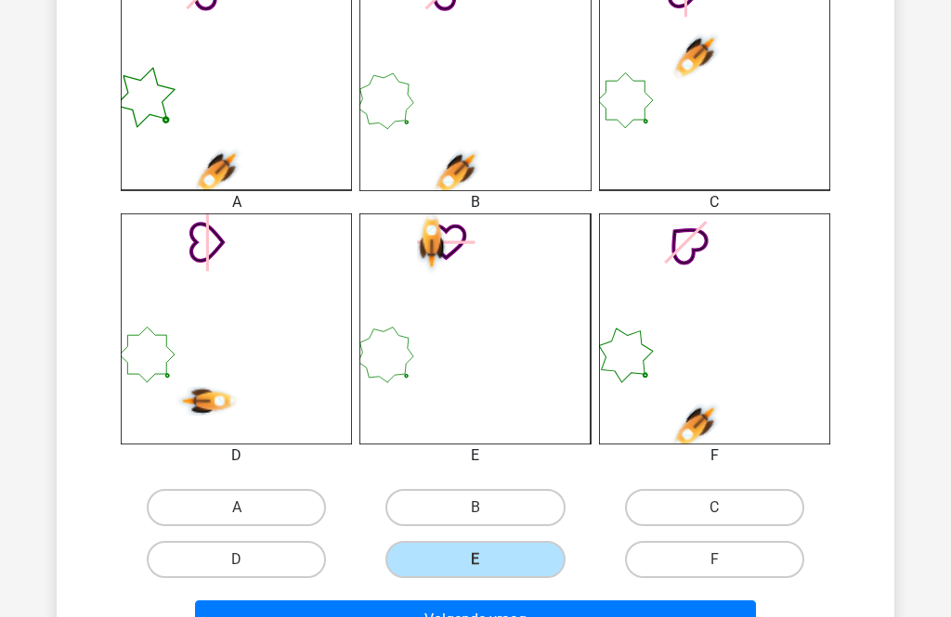
click at [383, 608] on button "Volgende vraag" at bounding box center [476, 620] width 562 height 39
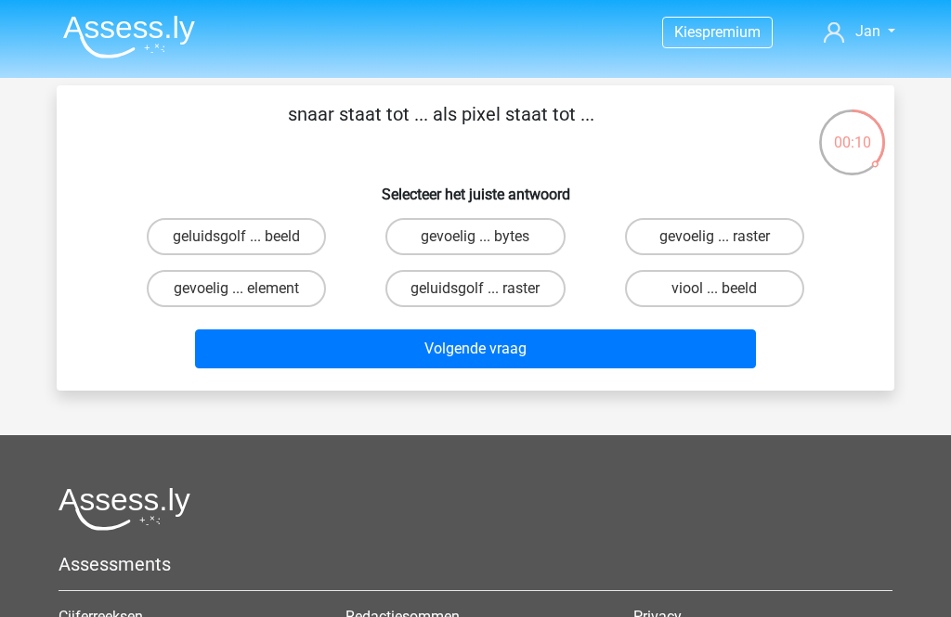
click at [207, 302] on label "gevoelig ... element" at bounding box center [236, 288] width 179 height 37
click at [237, 301] on input "gevoelig ... element" at bounding box center [243, 295] width 12 height 12
radio input "true"
click at [244, 345] on button "Volgende vraag" at bounding box center [476, 349] width 562 height 39
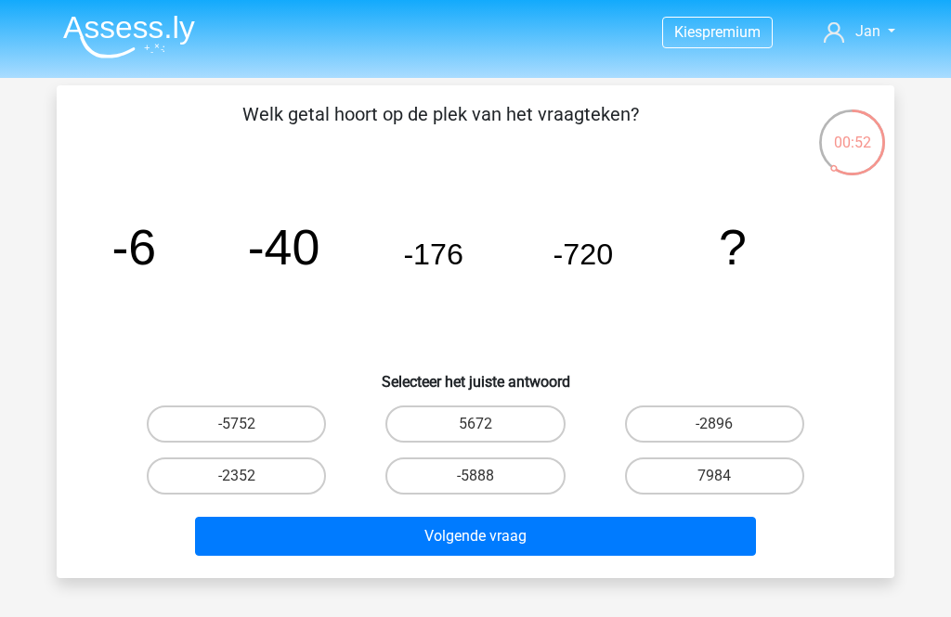
click at [779, 485] on label "7984" at bounding box center [714, 476] width 179 height 37
click at [726, 485] on input "7984" at bounding box center [720, 482] width 12 height 12
radio input "true"
click at [217, 541] on button "Volgende vraag" at bounding box center [476, 536] width 562 height 39
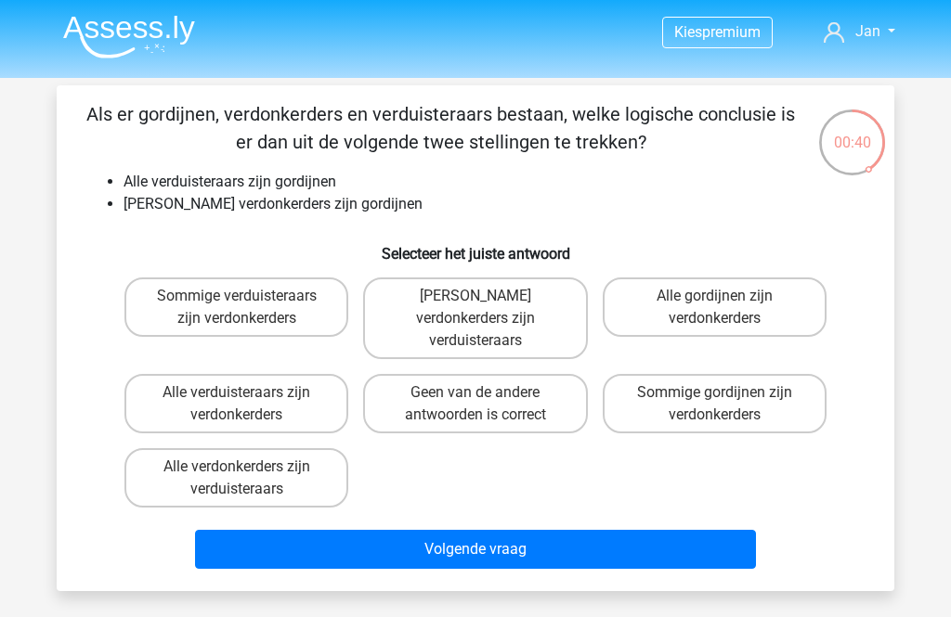
click at [425, 382] on label "Geen van de andere antwoorden is correct" at bounding box center [475, 403] width 224 height 59
click at [475, 393] on input "Geen van de andere antwoorden is correct" at bounding box center [481, 399] width 12 height 12
radio input "true"
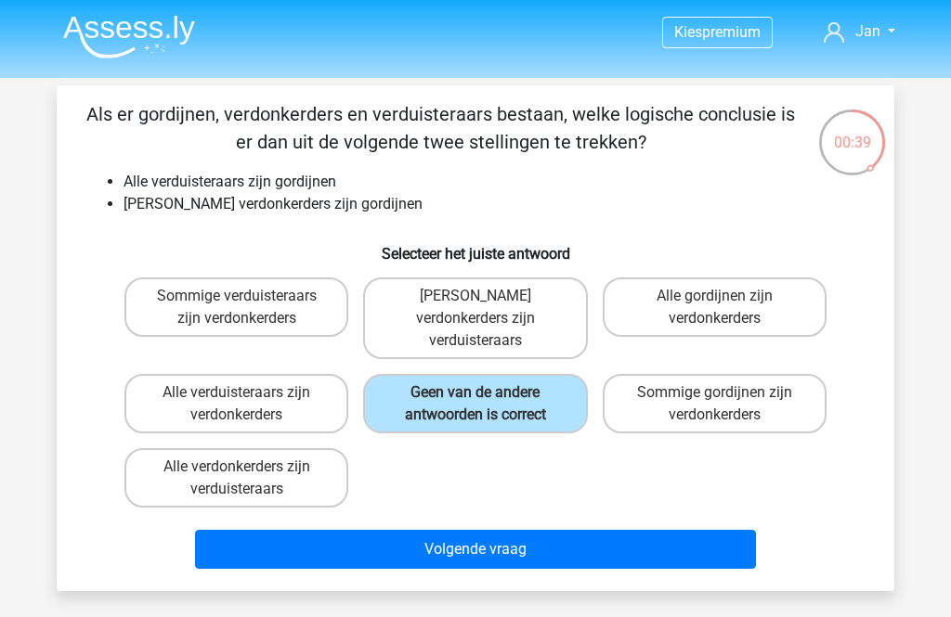
click at [342, 530] on button "Volgende vraag" at bounding box center [476, 549] width 562 height 39
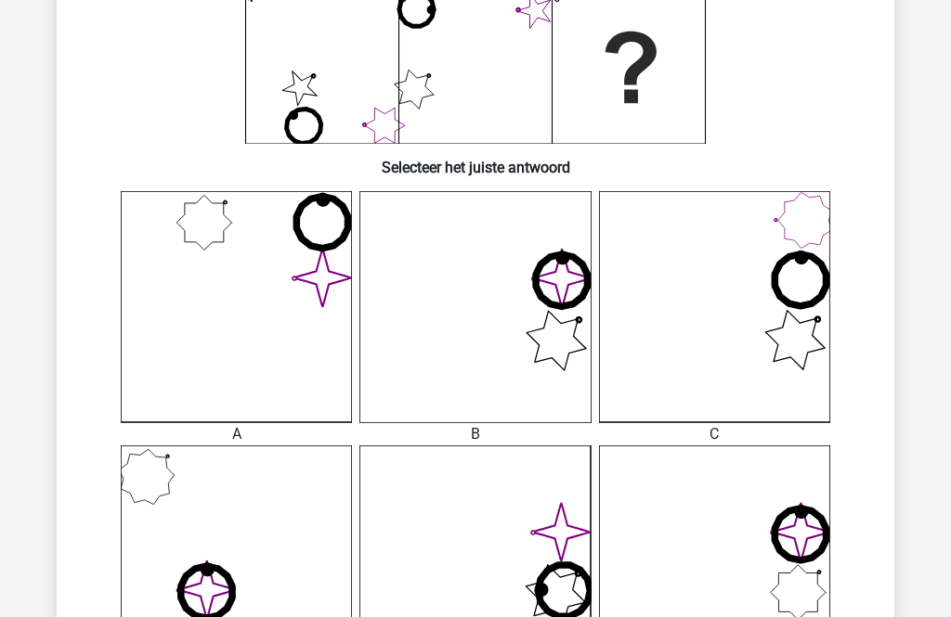
scroll to position [333, 0]
click at [770, 304] on icon at bounding box center [714, 306] width 231 height 231
click at [772, 337] on icon at bounding box center [714, 306] width 231 height 231
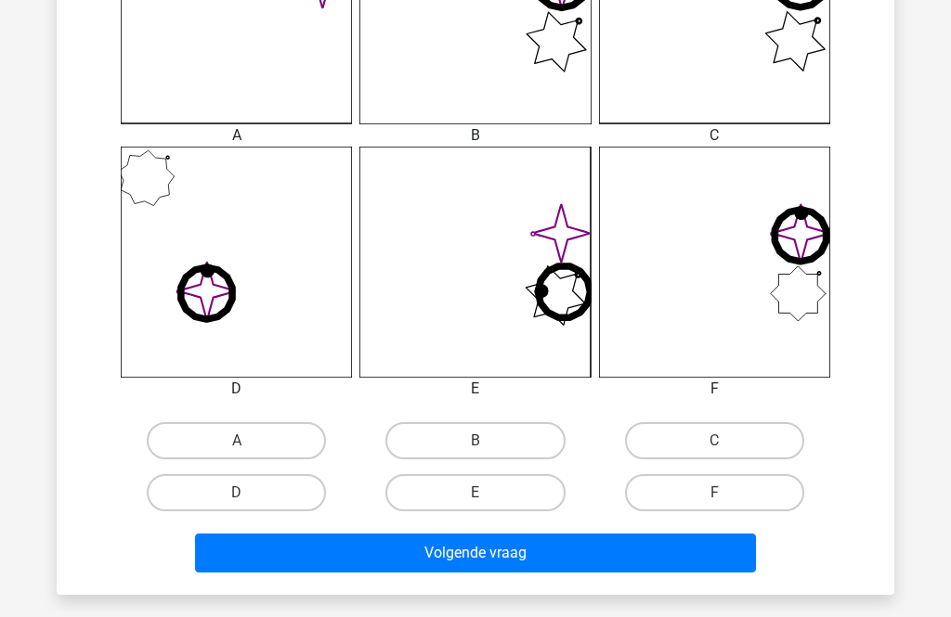
scroll to position [634, 0]
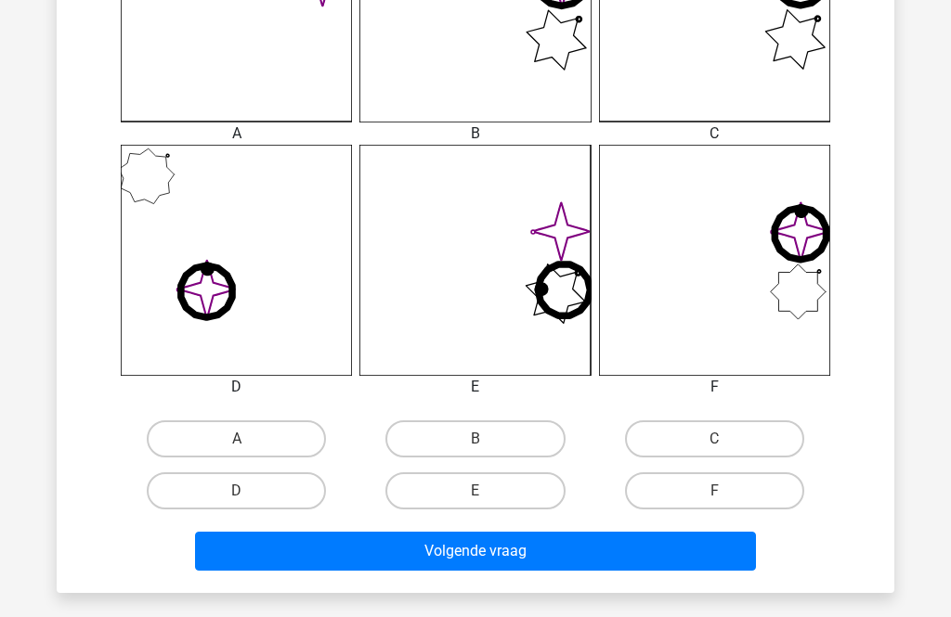
click at [668, 430] on label "C" at bounding box center [714, 439] width 179 height 37
click at [714, 439] on input "C" at bounding box center [720, 445] width 12 height 12
radio input "true"
click at [296, 556] on button "Volgende vraag" at bounding box center [476, 551] width 562 height 39
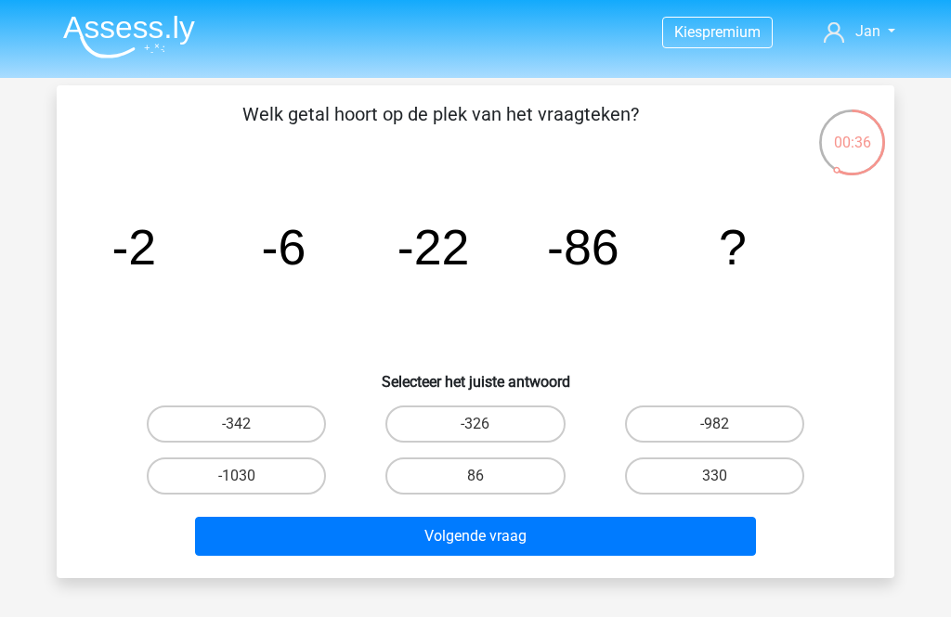
click at [429, 419] on label "-326" at bounding box center [474, 424] width 179 height 37
click at [475, 424] on input "-326" at bounding box center [481, 430] width 12 height 12
radio input "true"
click at [367, 533] on button "Volgende vraag" at bounding box center [476, 536] width 562 height 39
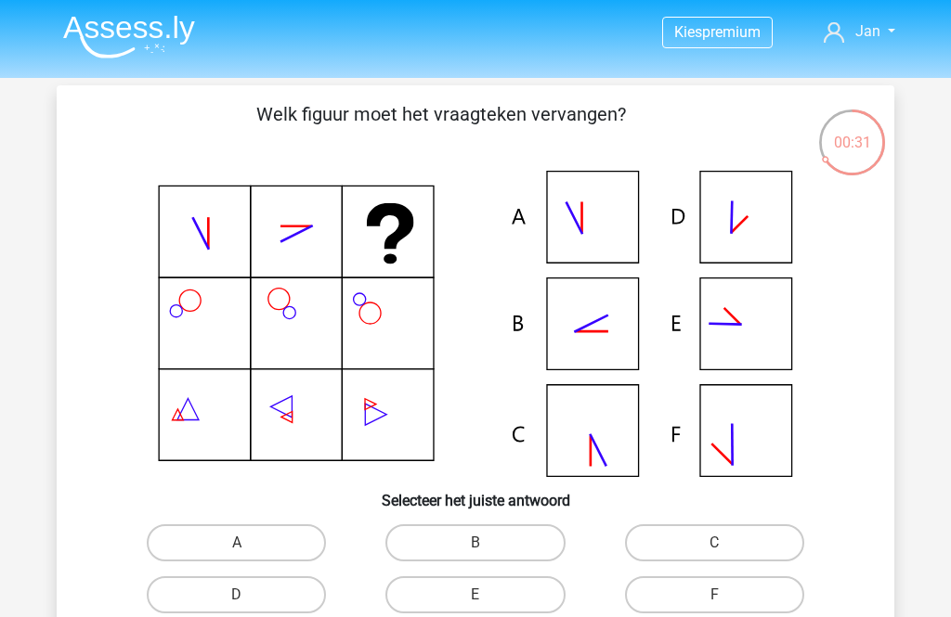
click at [592, 301] on icon at bounding box center [475, 324] width 748 height 306
click at [573, 340] on icon at bounding box center [475, 324] width 748 height 306
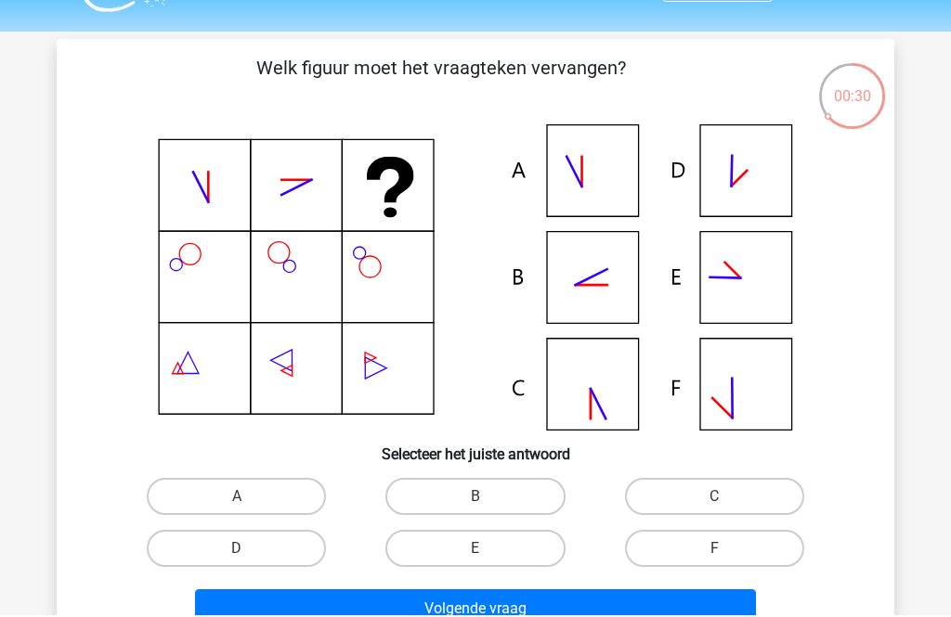
scroll to position [47, 0]
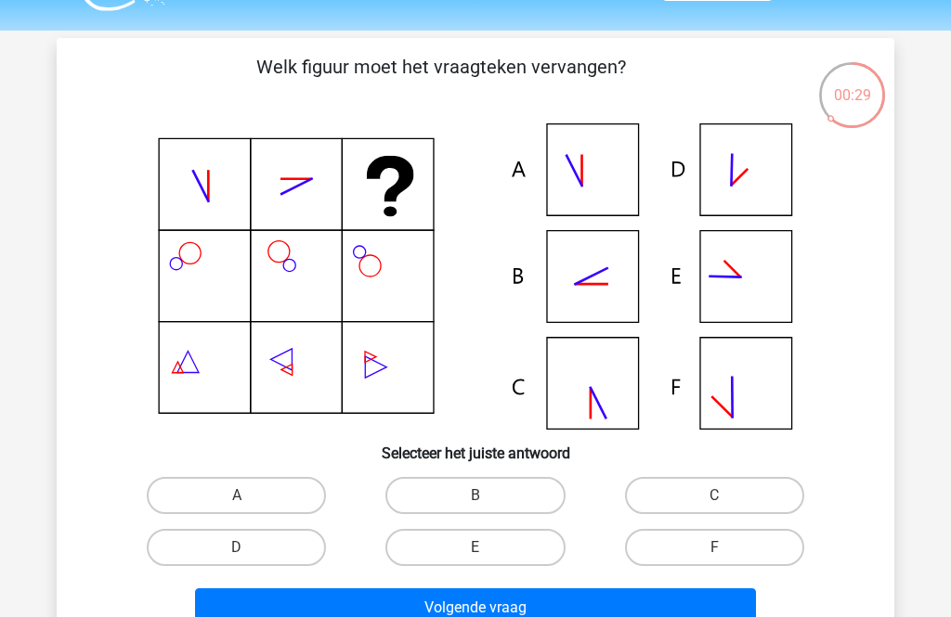
click at [424, 485] on label "B" at bounding box center [474, 495] width 179 height 37
click at [475, 496] on input "B" at bounding box center [481, 502] width 12 height 12
radio input "true"
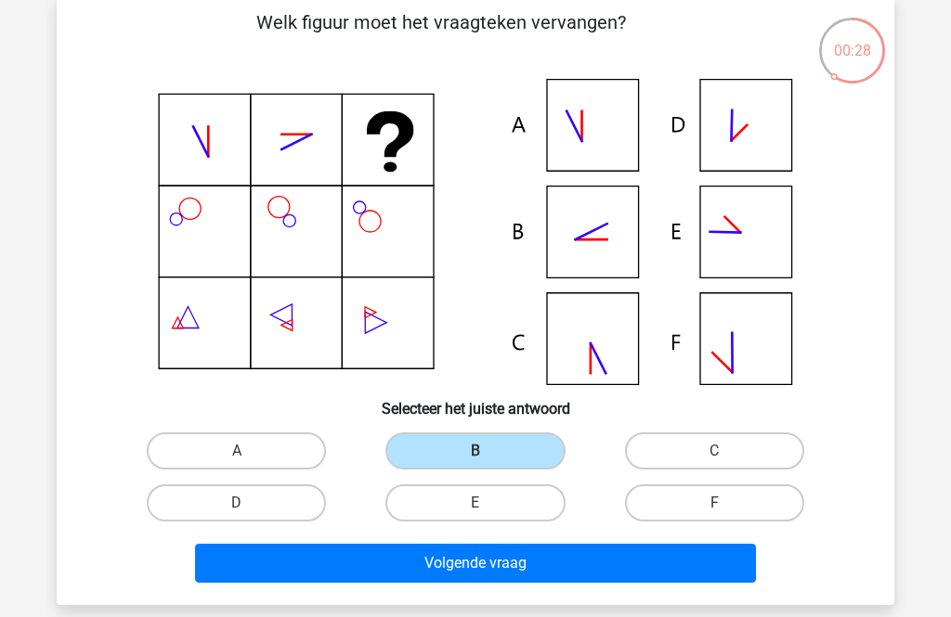
scroll to position [96, 0]
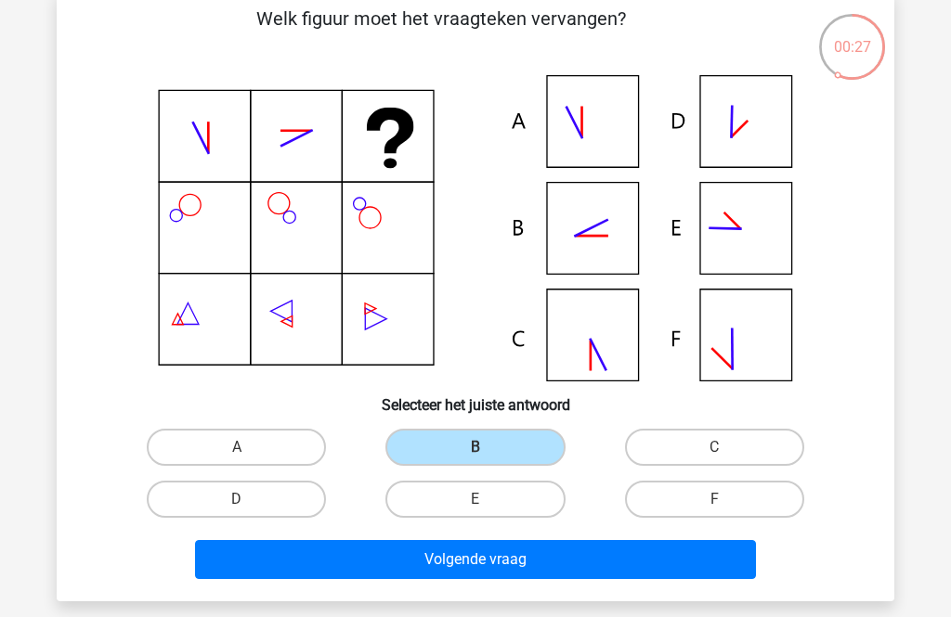
click at [361, 568] on button "Volgende vraag" at bounding box center [476, 559] width 562 height 39
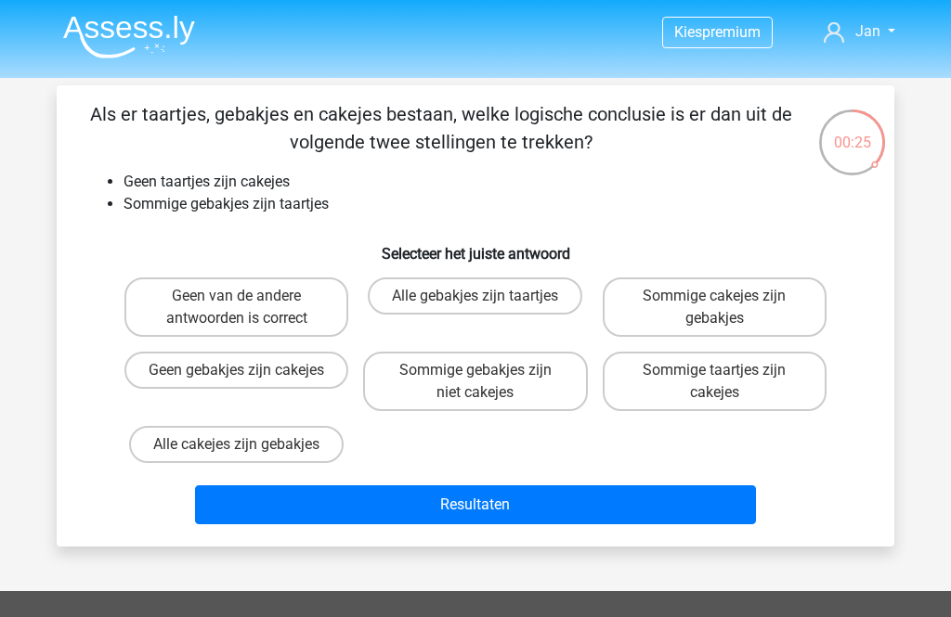
click at [195, 298] on label "Geen van de andere antwoorden is correct" at bounding box center [236, 307] width 224 height 59
click at [237, 298] on input "Geen van de andere antwoorden is correct" at bounding box center [243, 302] width 12 height 12
radio input "true"
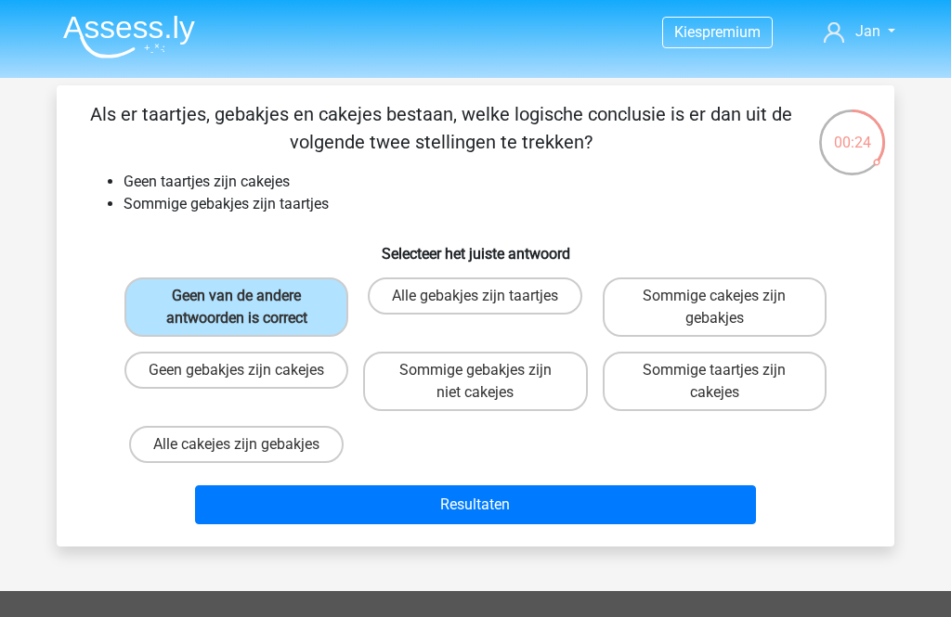
click at [266, 512] on button "Resultaten" at bounding box center [476, 505] width 562 height 39
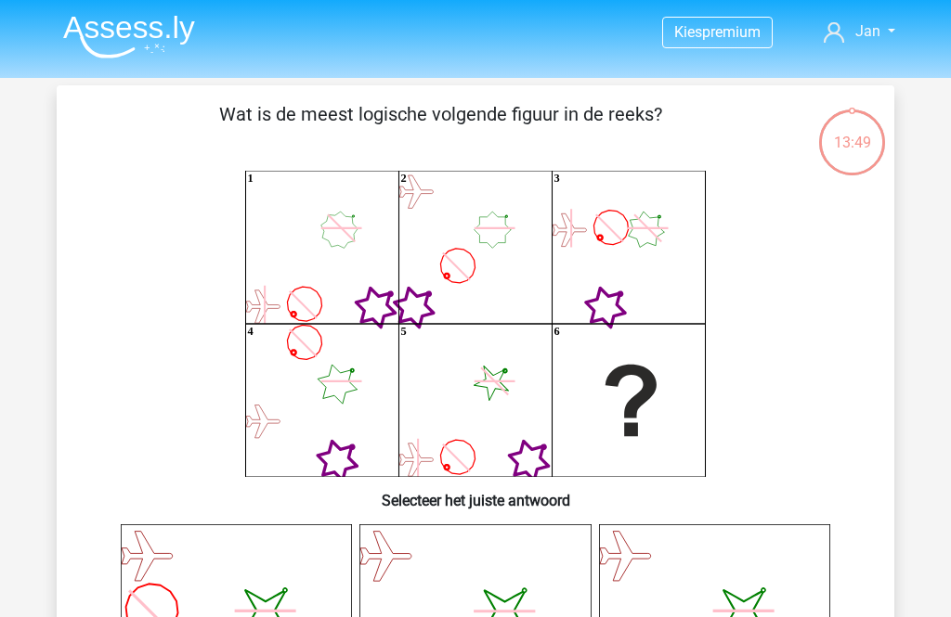
scroll to position [694, 0]
